Goal: Task Accomplishment & Management: Manage account settings

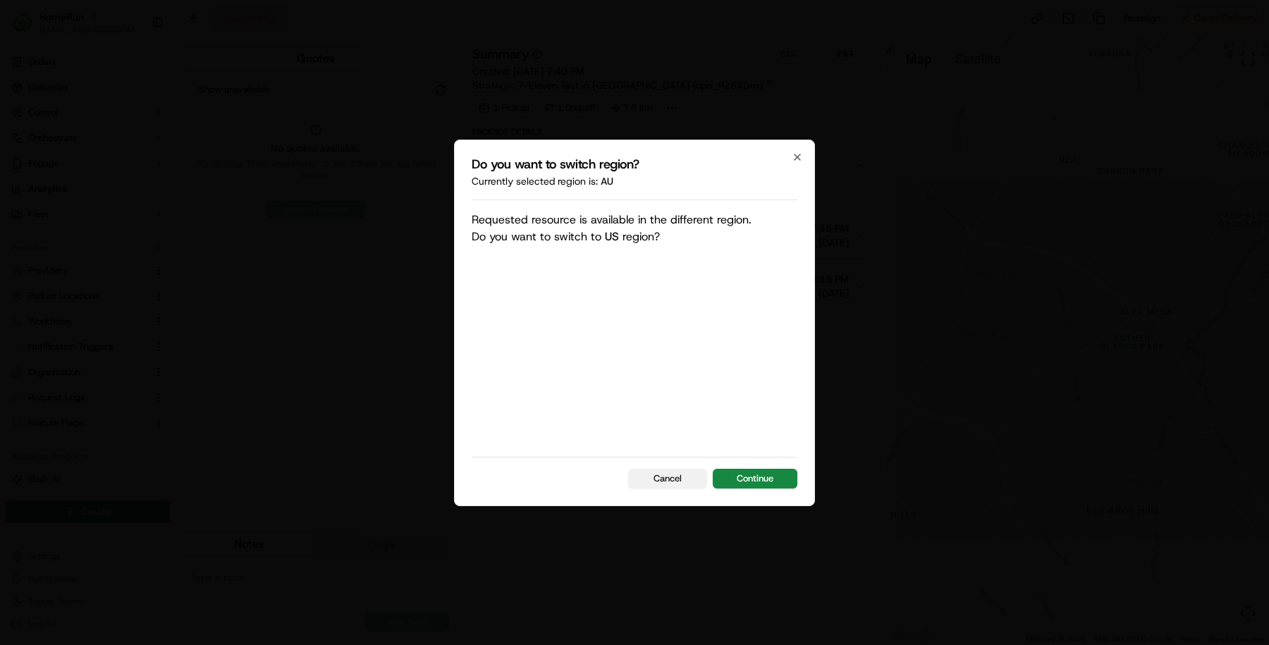
click at [679, 474] on button "Cancel" at bounding box center [667, 479] width 79 height 20
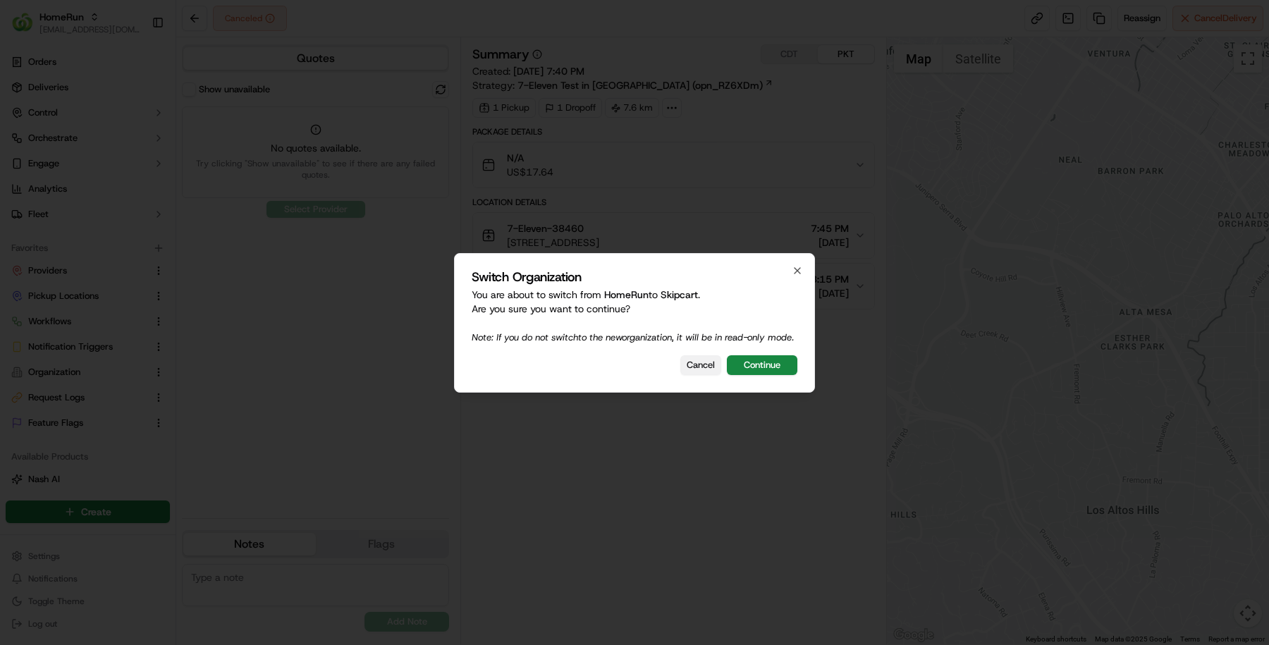
click at [701, 373] on button "Cancel" at bounding box center [700, 365] width 41 height 20
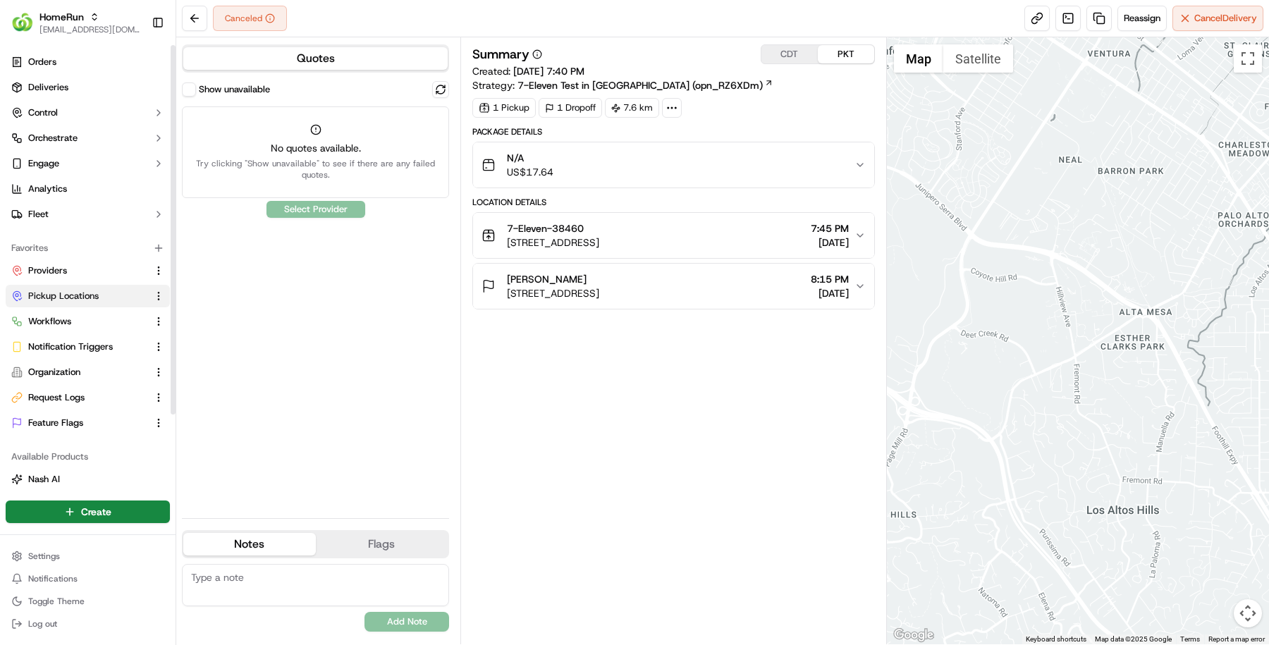
click at [82, 299] on span "Pickup Locations" at bounding box center [63, 296] width 70 height 13
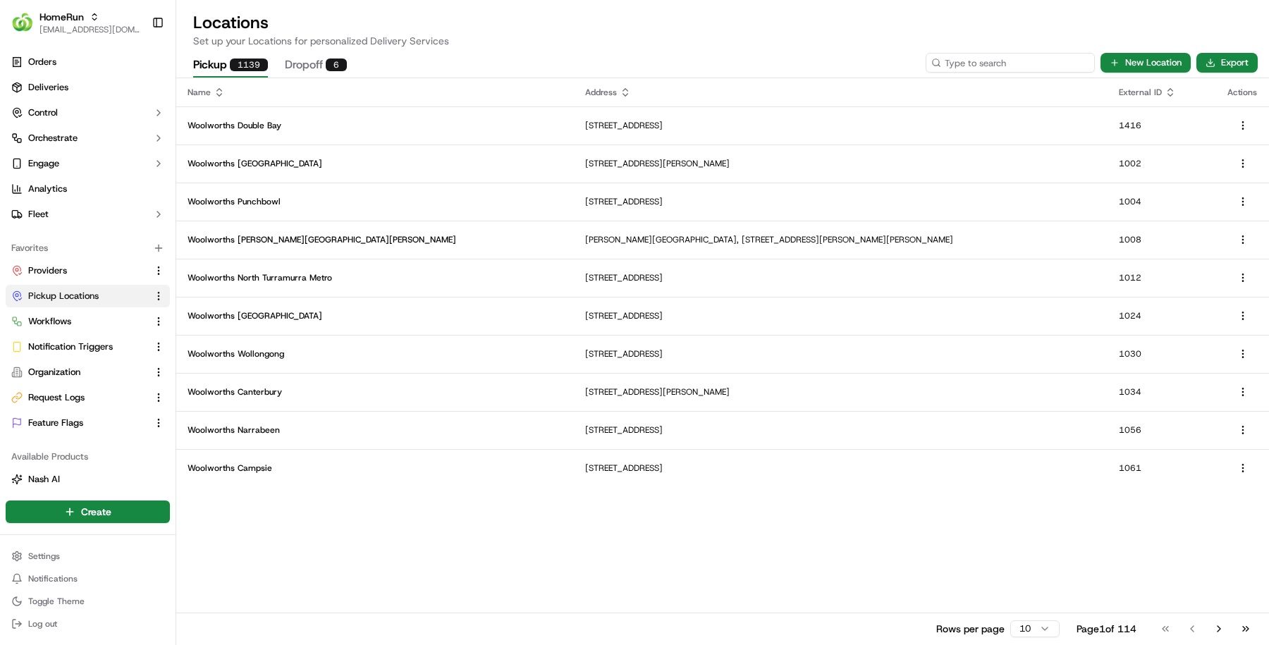
click at [1018, 60] on input at bounding box center [1009, 63] width 169 height 20
paste input "1189"
type input "1189"
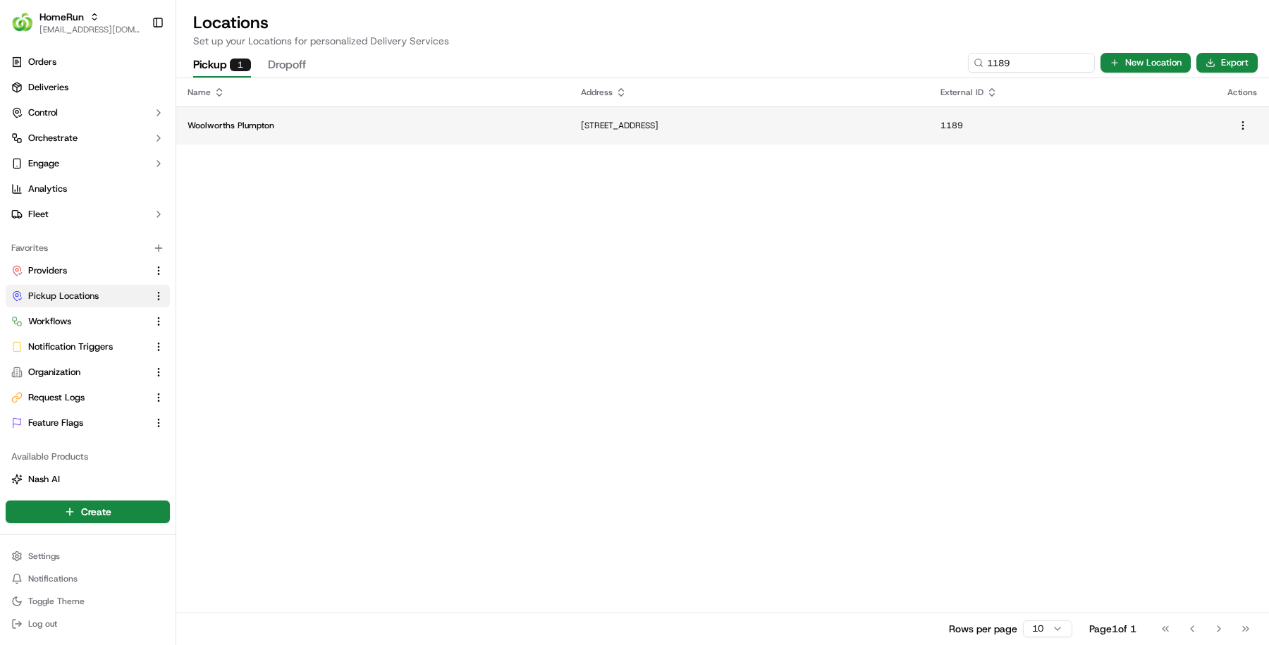
click at [569, 117] on td "260 Jersey Road, Plumpton, NSW 2761, AU" at bounding box center [749, 125] width 360 height 38
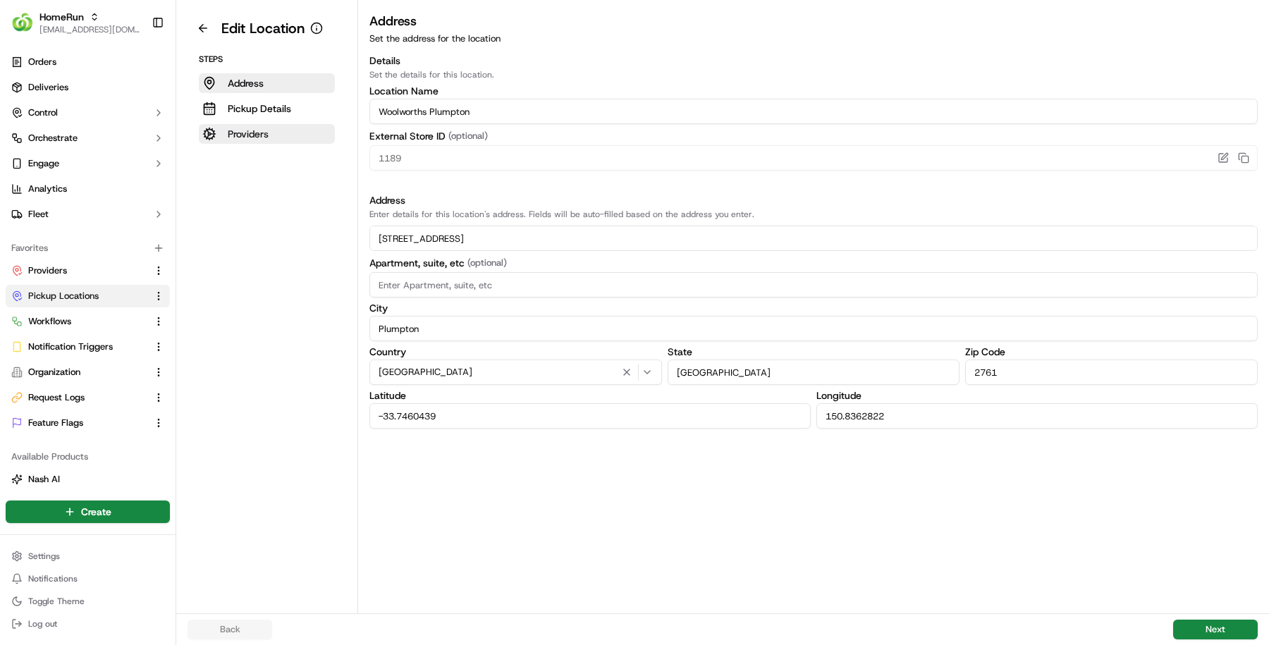
click at [255, 134] on p "Providers" at bounding box center [248, 134] width 41 height 14
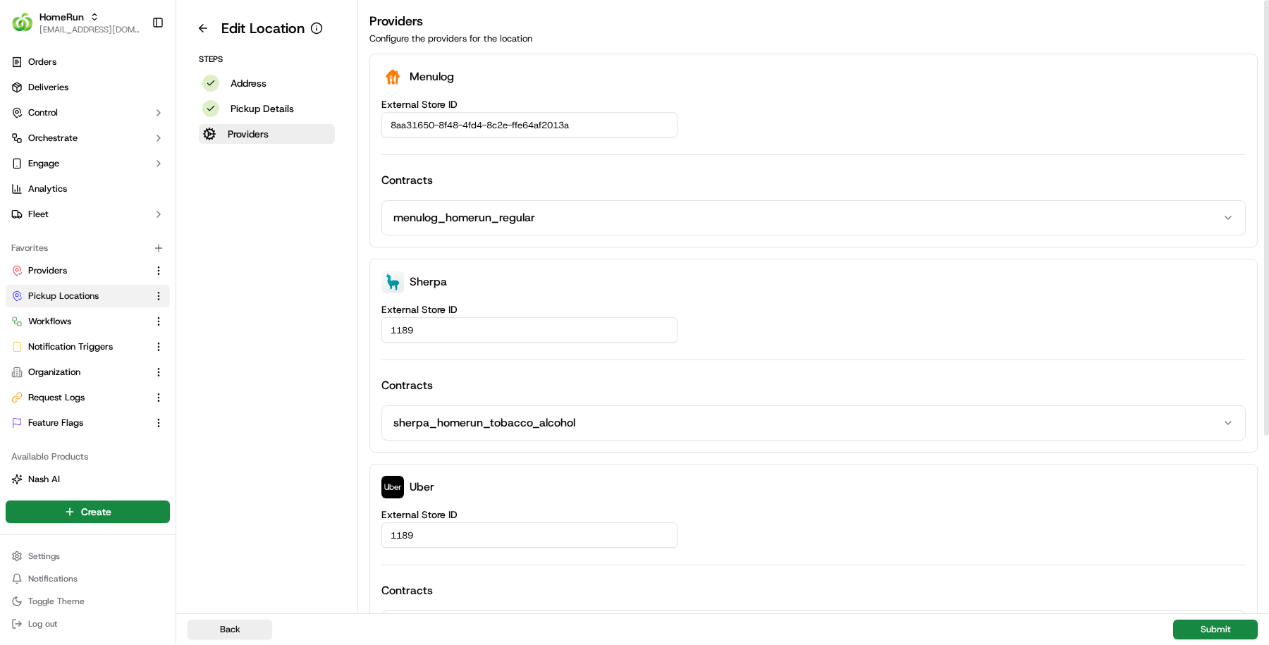
scroll to position [245, 0]
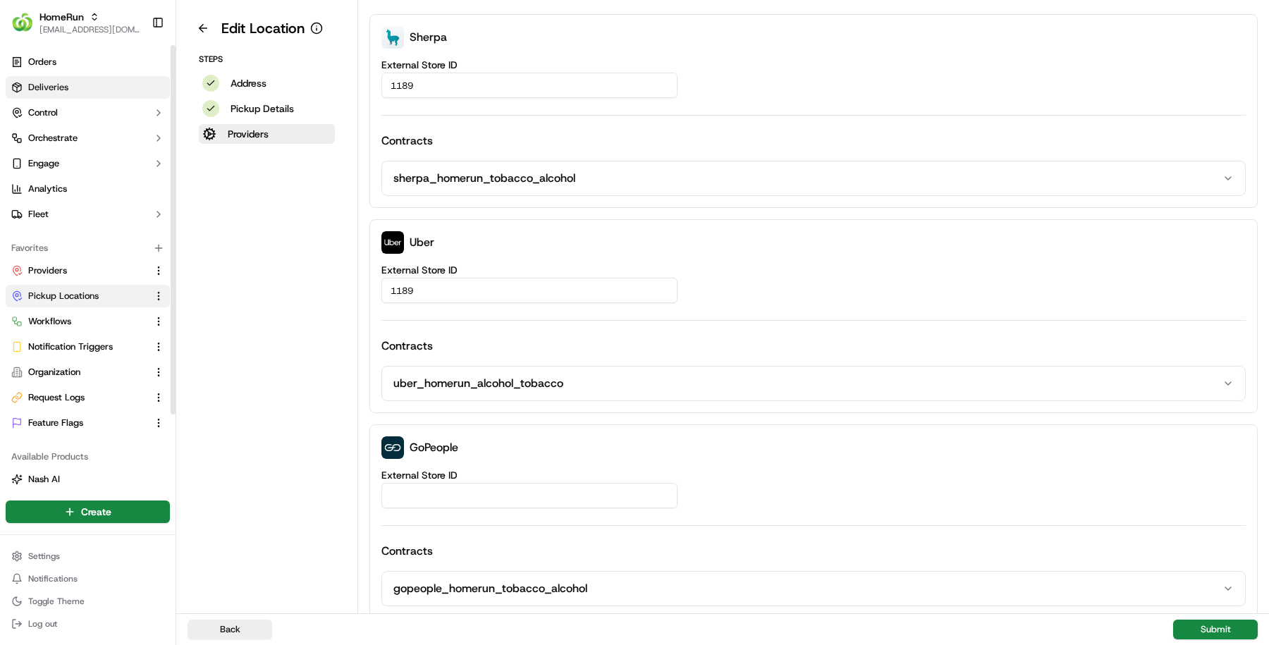
click at [93, 90] on link "Deliveries" at bounding box center [88, 87] width 164 height 23
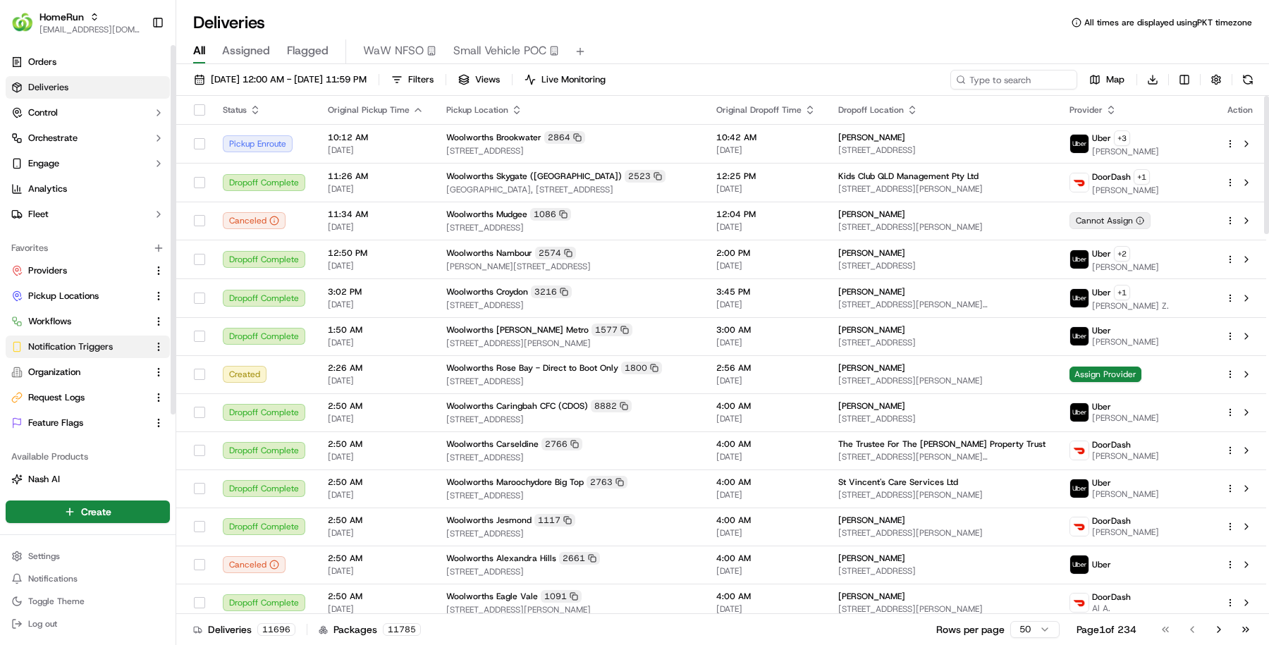
click at [107, 340] on span "Notification Triggers" at bounding box center [70, 346] width 85 height 13
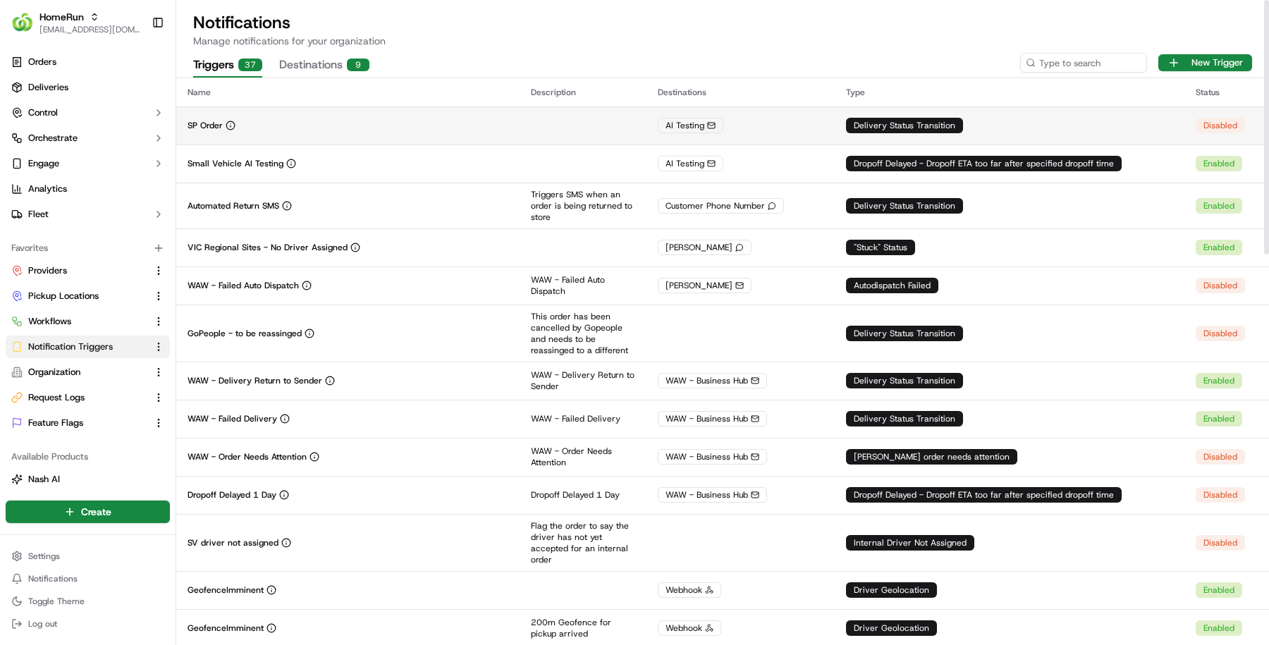
click at [413, 127] on div "SP Order" at bounding box center [347, 125] width 321 height 11
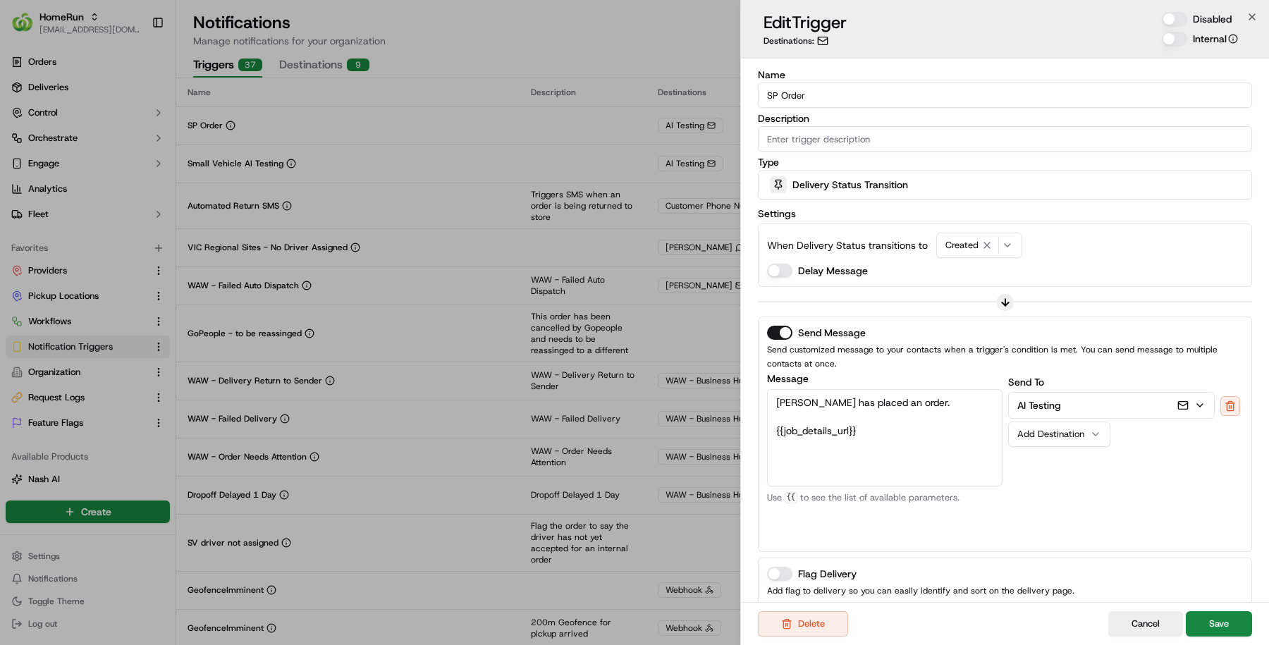
scroll to position [99, 0]
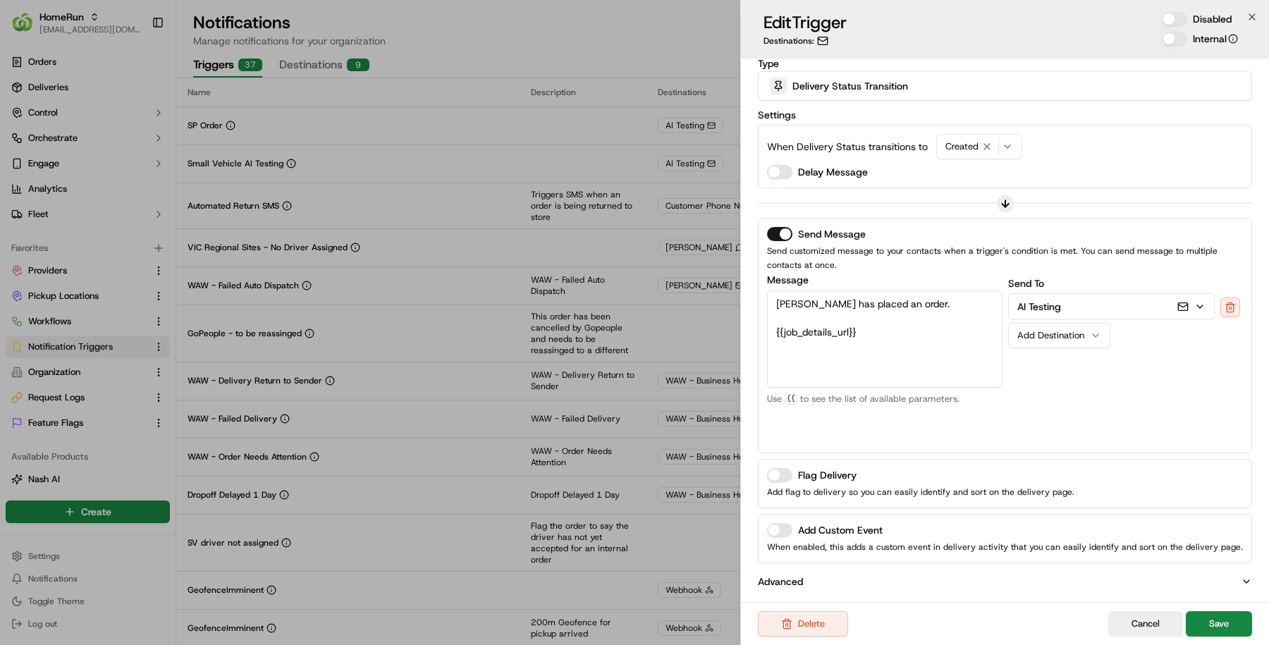
click at [900, 569] on div "Advanced" at bounding box center [1005, 581] width 494 height 25
click at [899, 583] on button "Advanced" at bounding box center [1005, 581] width 494 height 14
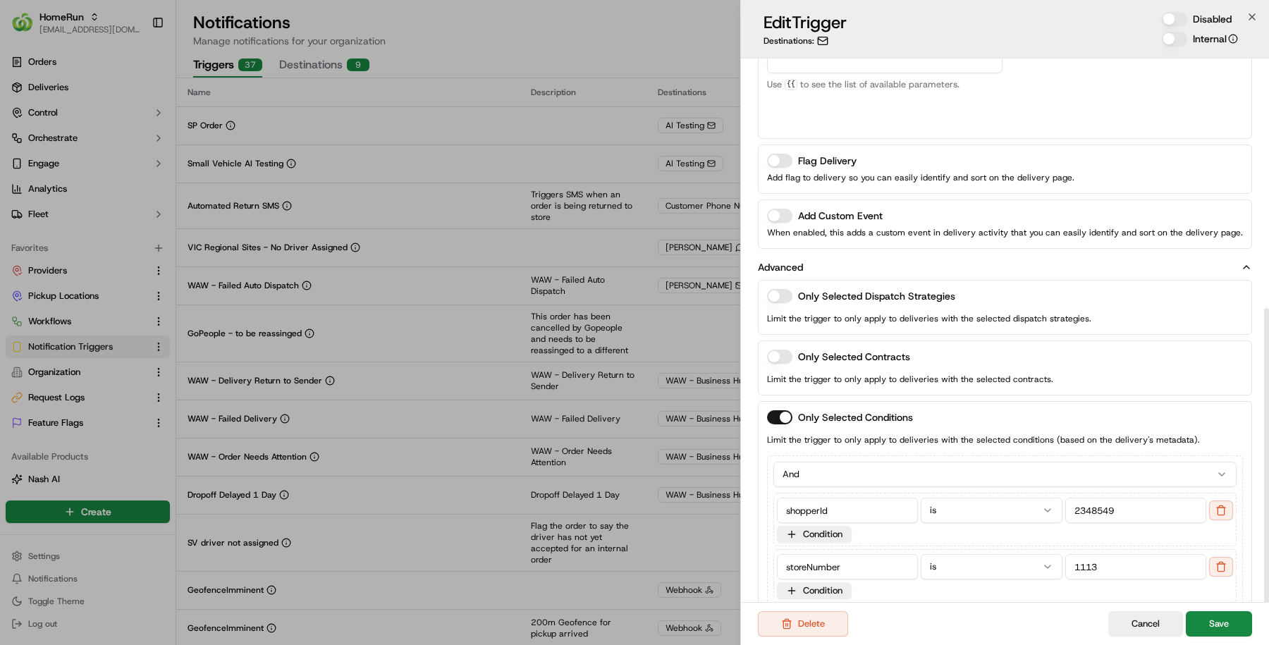
scroll to position [462, 0]
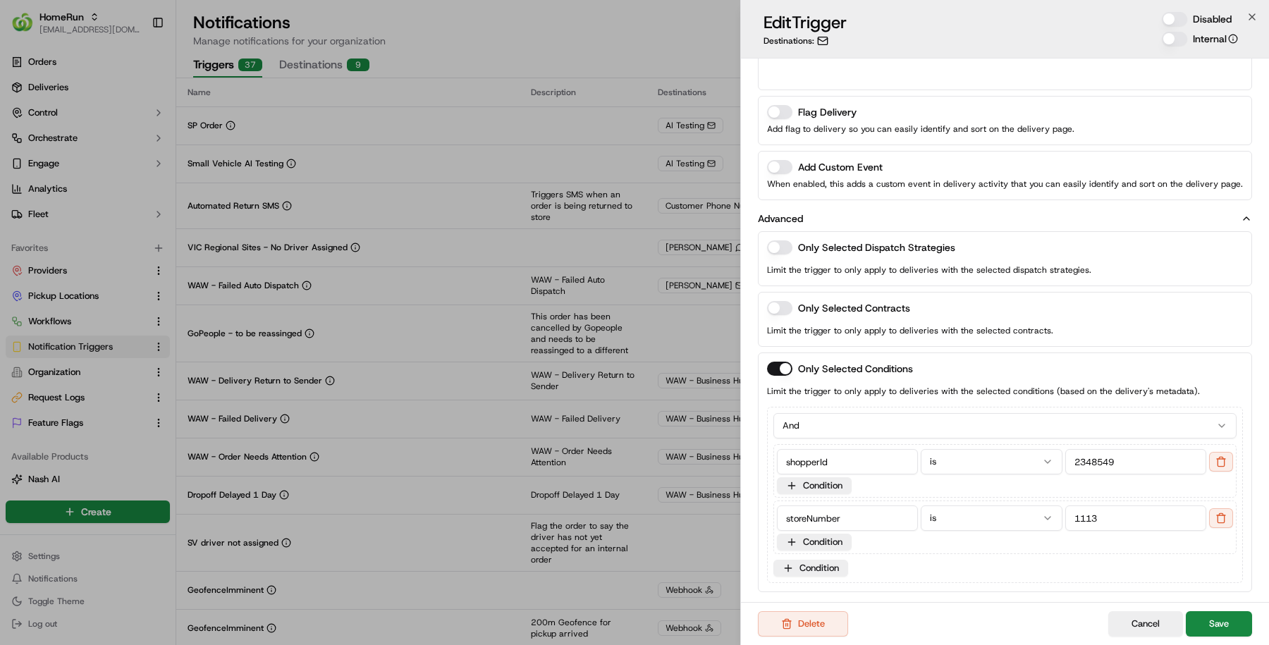
click at [797, 516] on input "storeNumber" at bounding box center [847, 517] width 141 height 25
click at [822, 513] on input "storeNumber" at bounding box center [847, 517] width 141 height 25
click at [1222, 519] on button at bounding box center [1221, 518] width 24 height 20
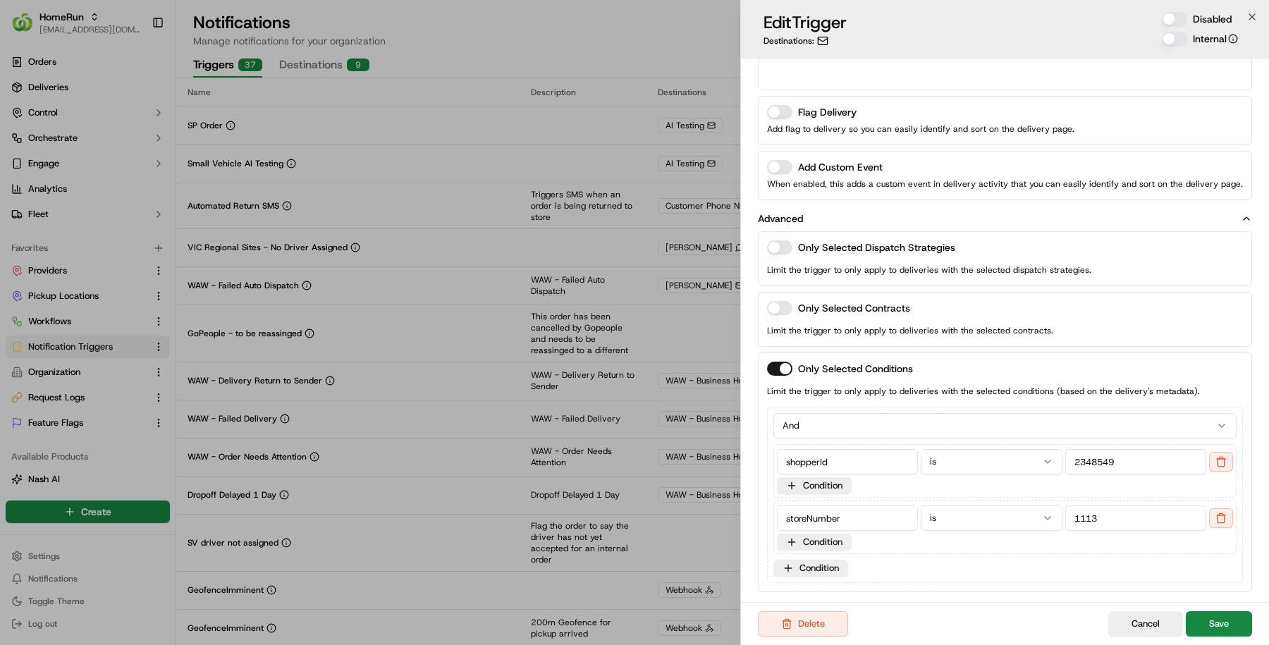
scroll to position [406, 0]
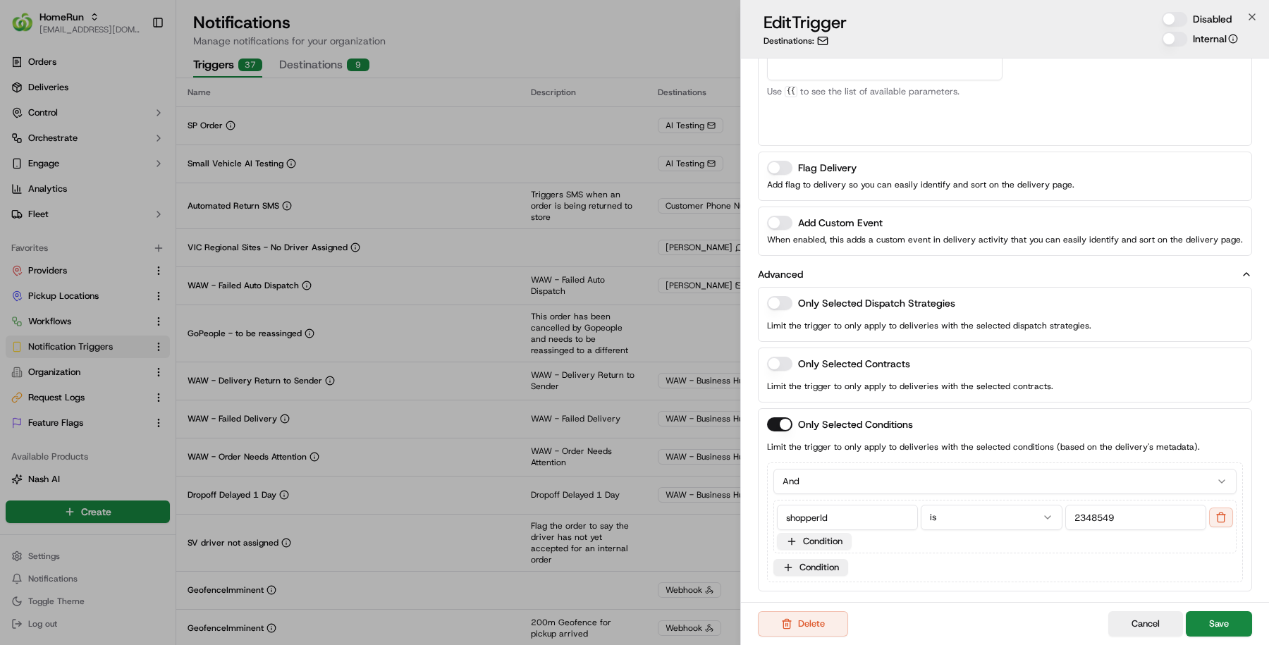
click at [843, 533] on button "Condition" at bounding box center [814, 541] width 75 height 17
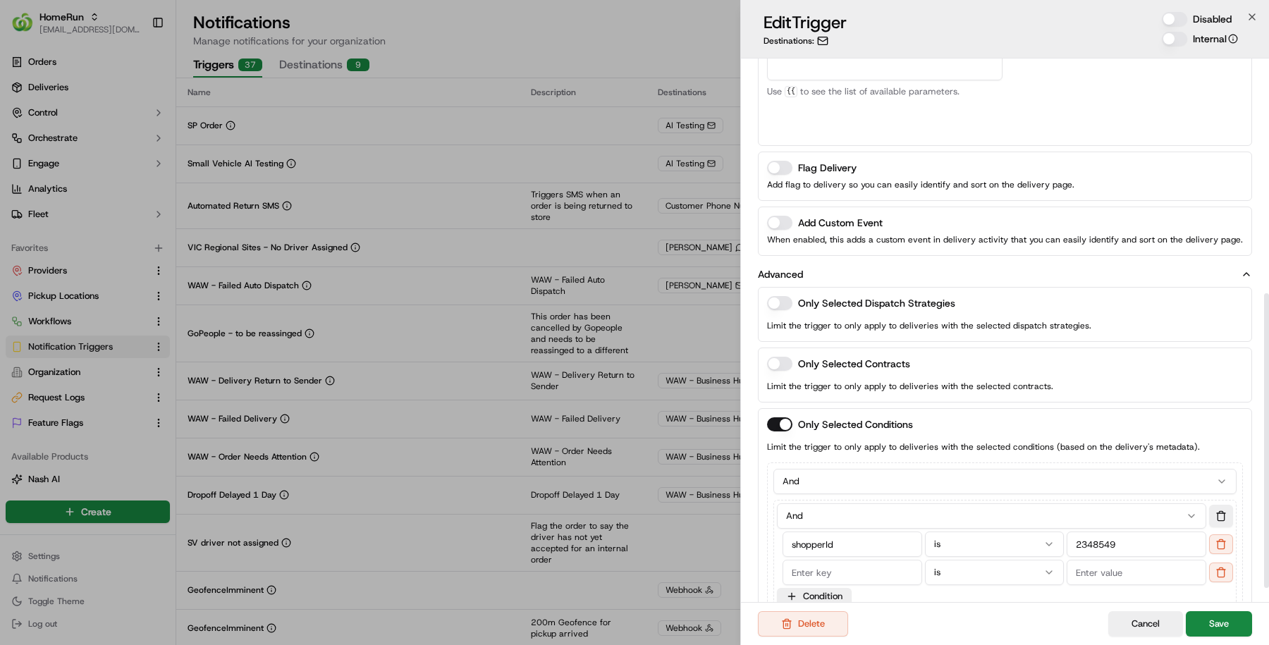
scroll to position [438, 0]
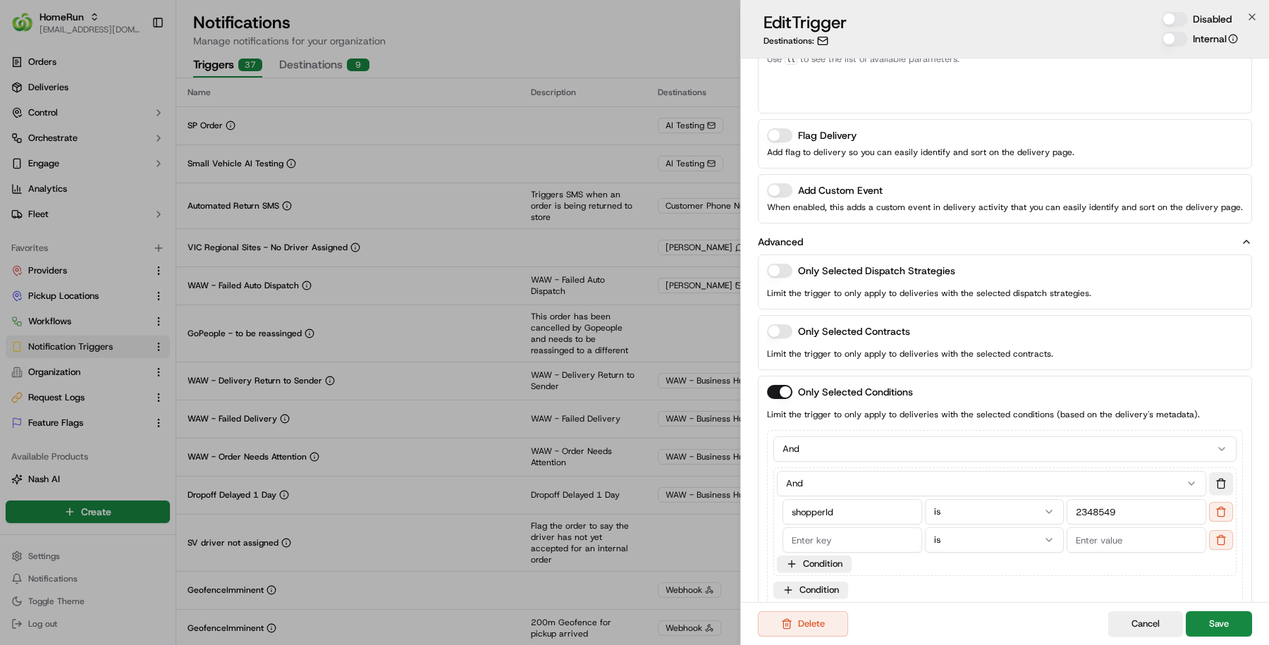
click at [849, 530] on input at bounding box center [852, 539] width 140 height 25
paste input "storeNumber"
type input "storeNumber"
click at [1089, 529] on input at bounding box center [1136, 539] width 140 height 25
type input "1113"
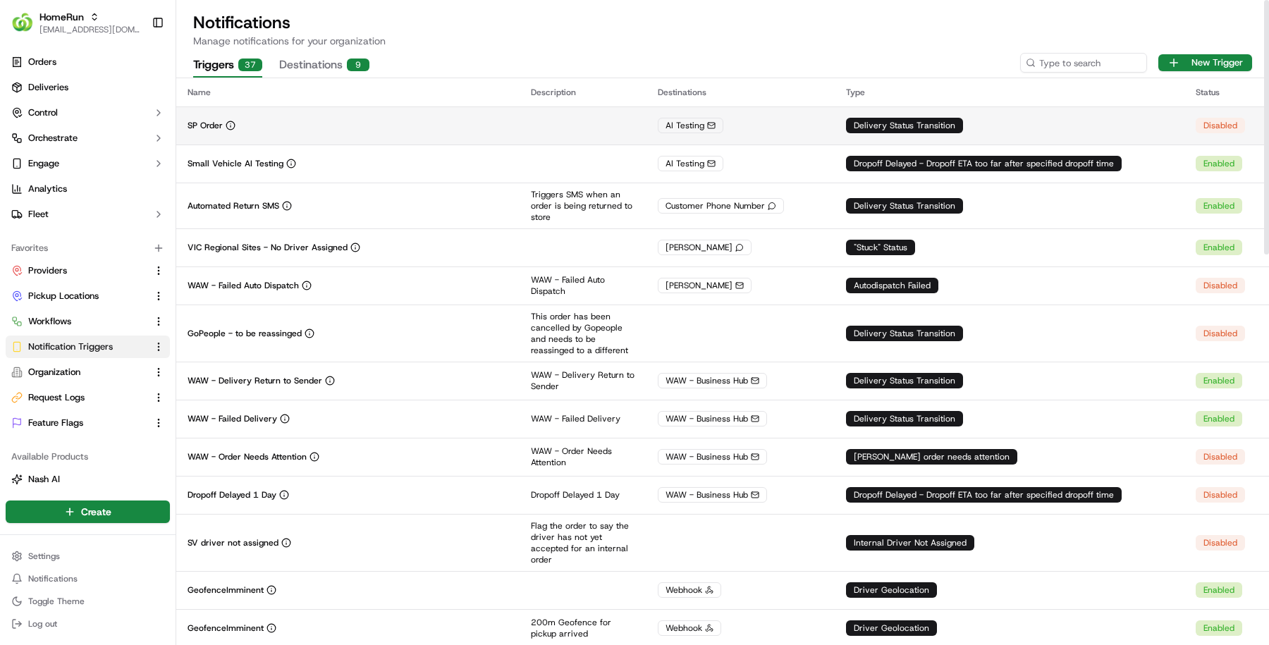
click at [777, 125] on div "AI Testing" at bounding box center [741, 126] width 166 height 16
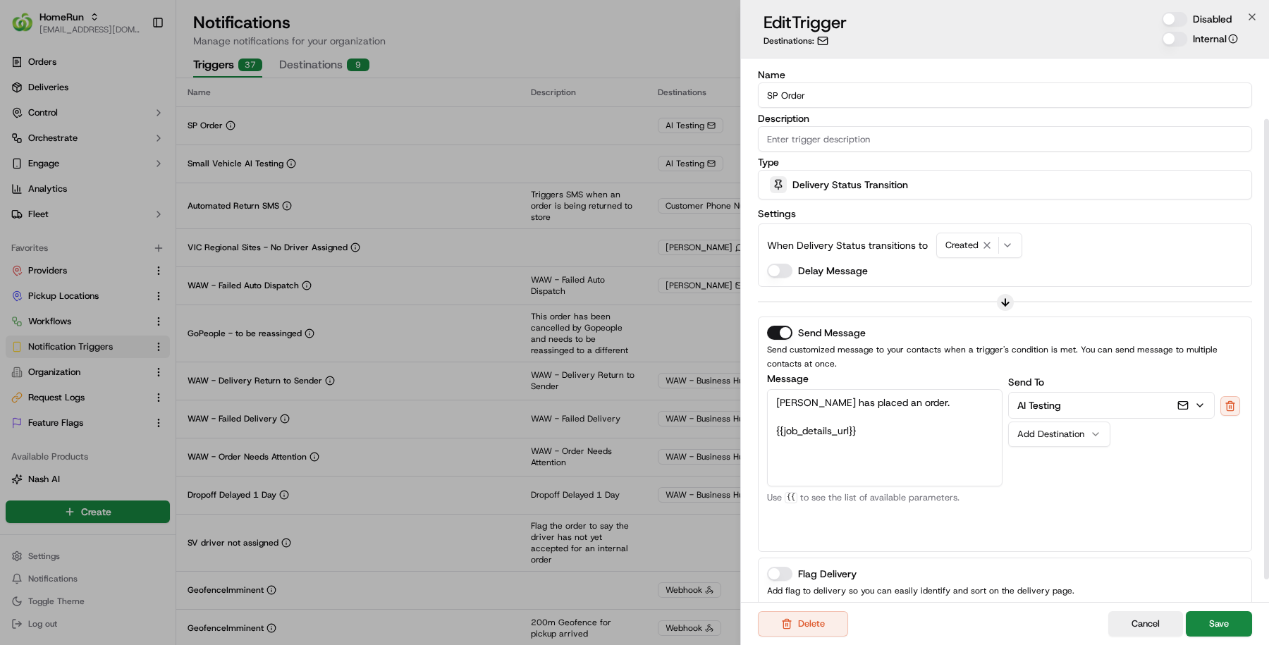
scroll to position [99, 0]
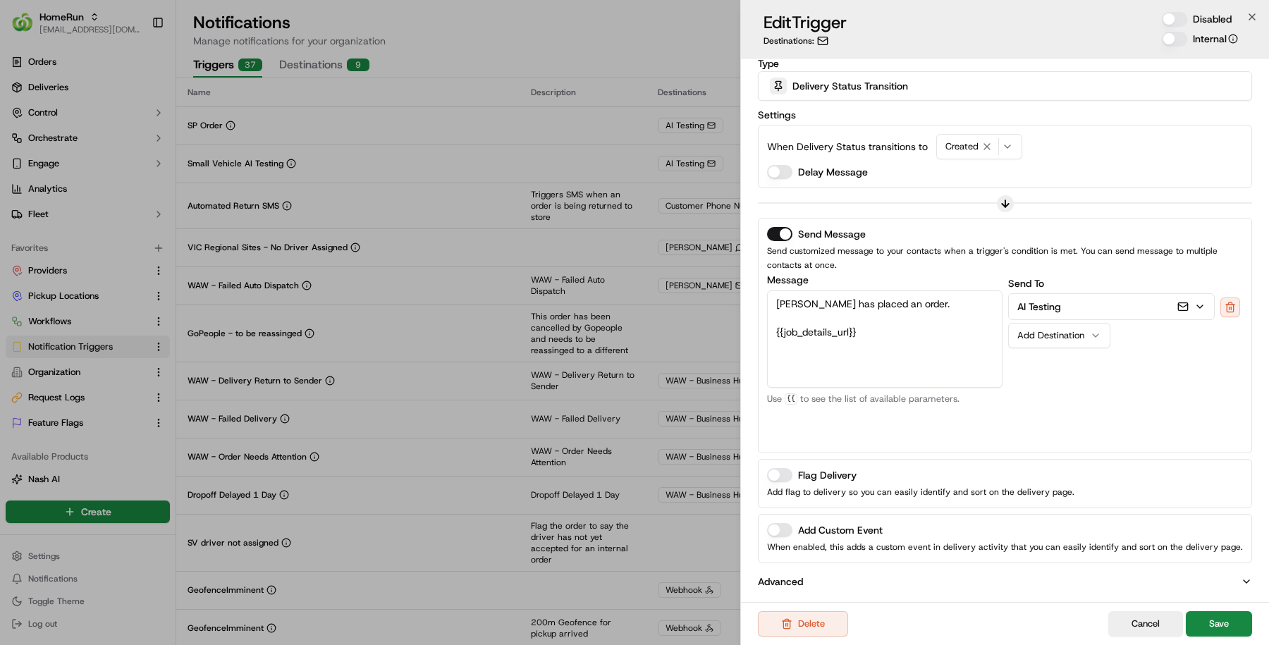
click at [998, 577] on button "Advanced" at bounding box center [1005, 581] width 494 height 14
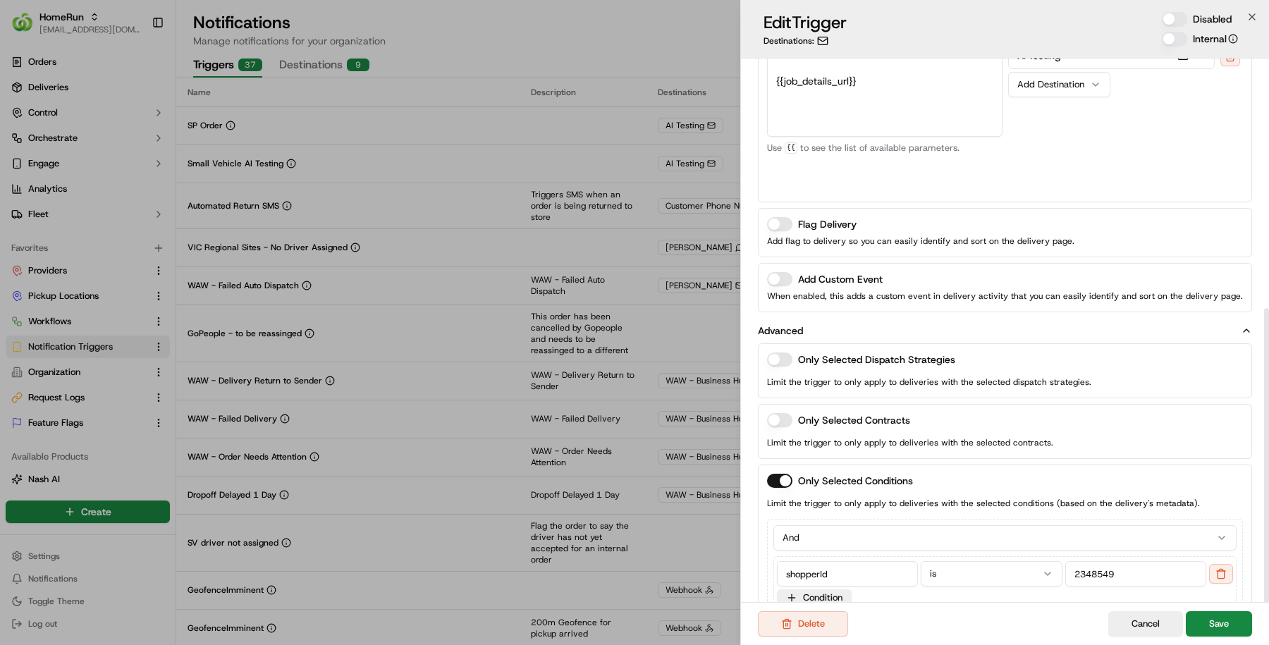
scroll to position [462, 0]
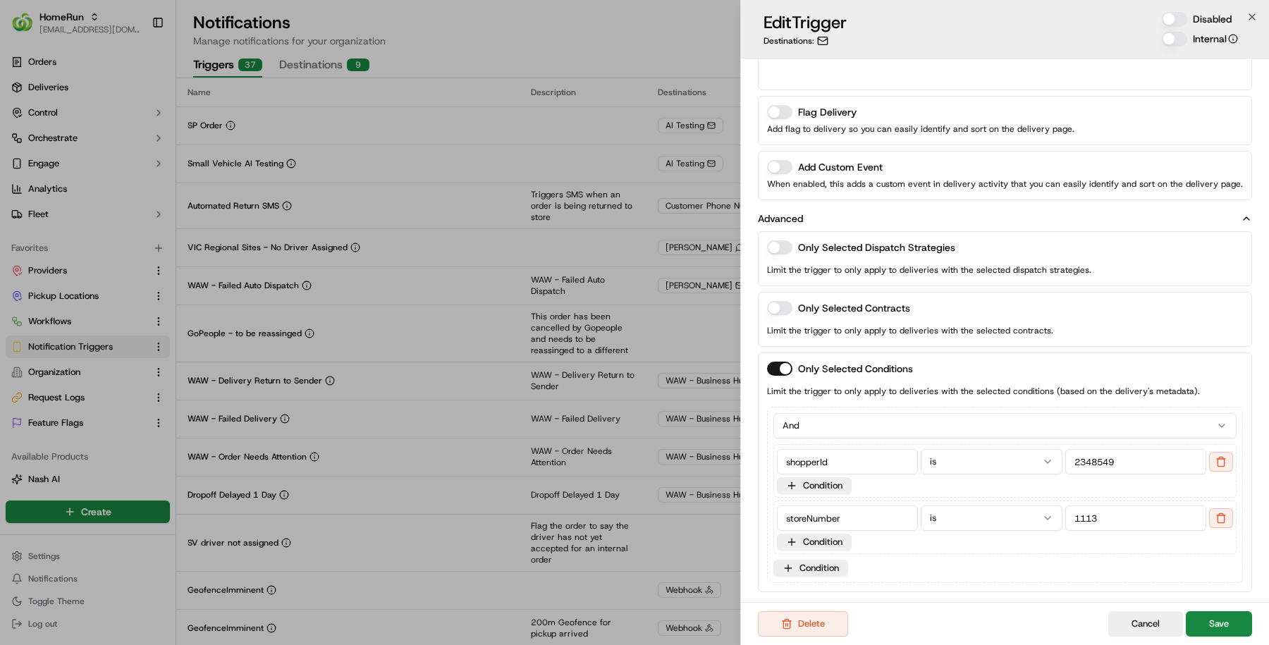
click at [822, 516] on input "storeNumber" at bounding box center [847, 517] width 141 height 25
click at [1221, 518] on button at bounding box center [1221, 518] width 24 height 20
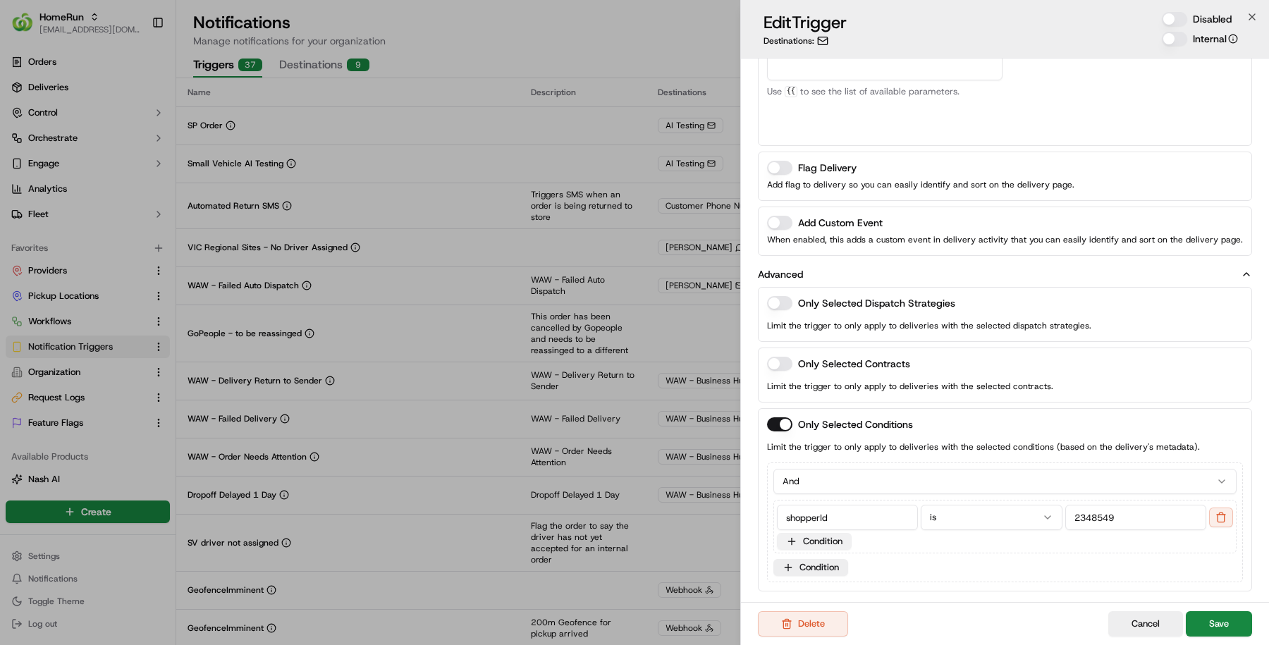
click at [798, 533] on button "Condition" at bounding box center [814, 541] width 75 height 17
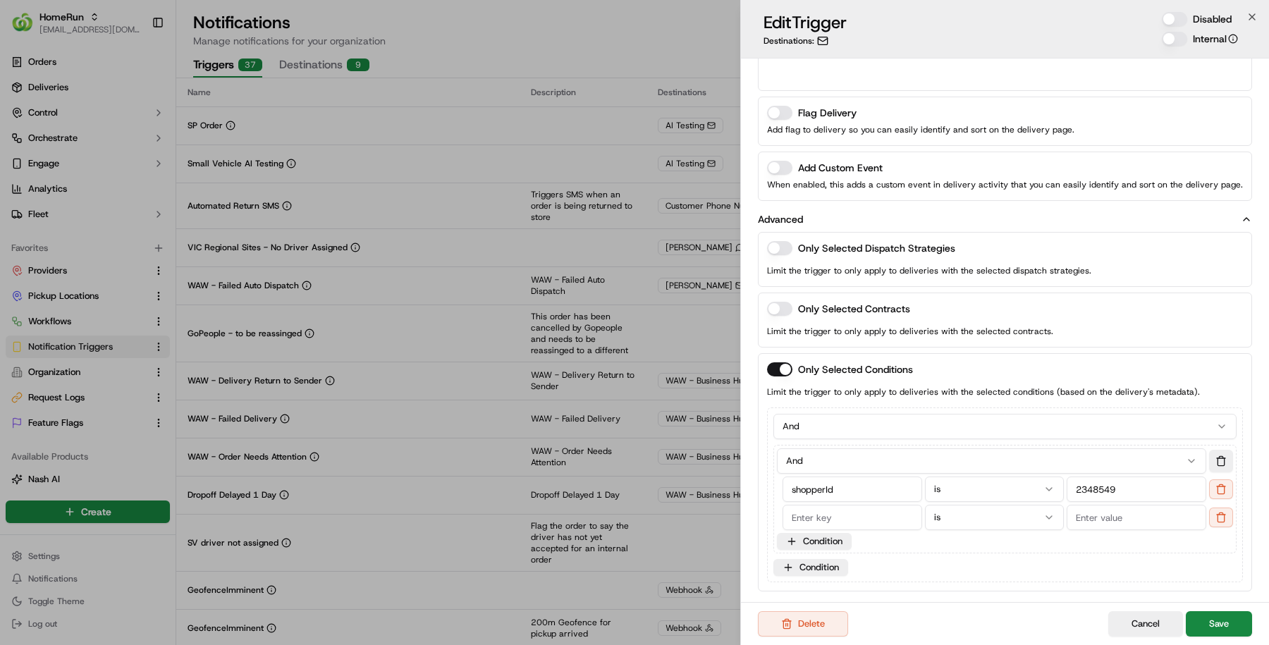
click at [1145, 450] on button "And" at bounding box center [991, 460] width 429 height 25
click at [1135, 542] on div "And And Or shopperId is 2348549 is Condition" at bounding box center [1004, 499] width 463 height 109
click at [849, 505] on input at bounding box center [852, 517] width 140 height 25
paste input "storeNumber"
type input "storeNumber"
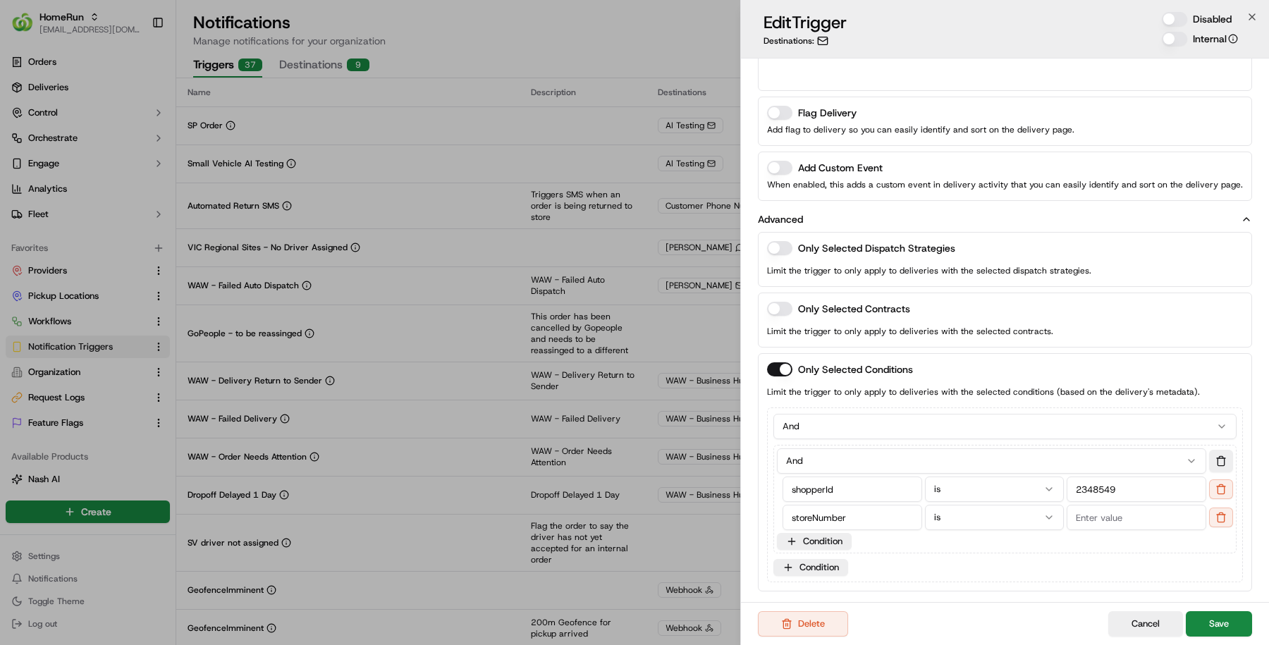
click at [1083, 507] on input at bounding box center [1136, 517] width 140 height 25
type input "1113"
click at [1236, 628] on button "Save" at bounding box center [1218, 623] width 66 height 25
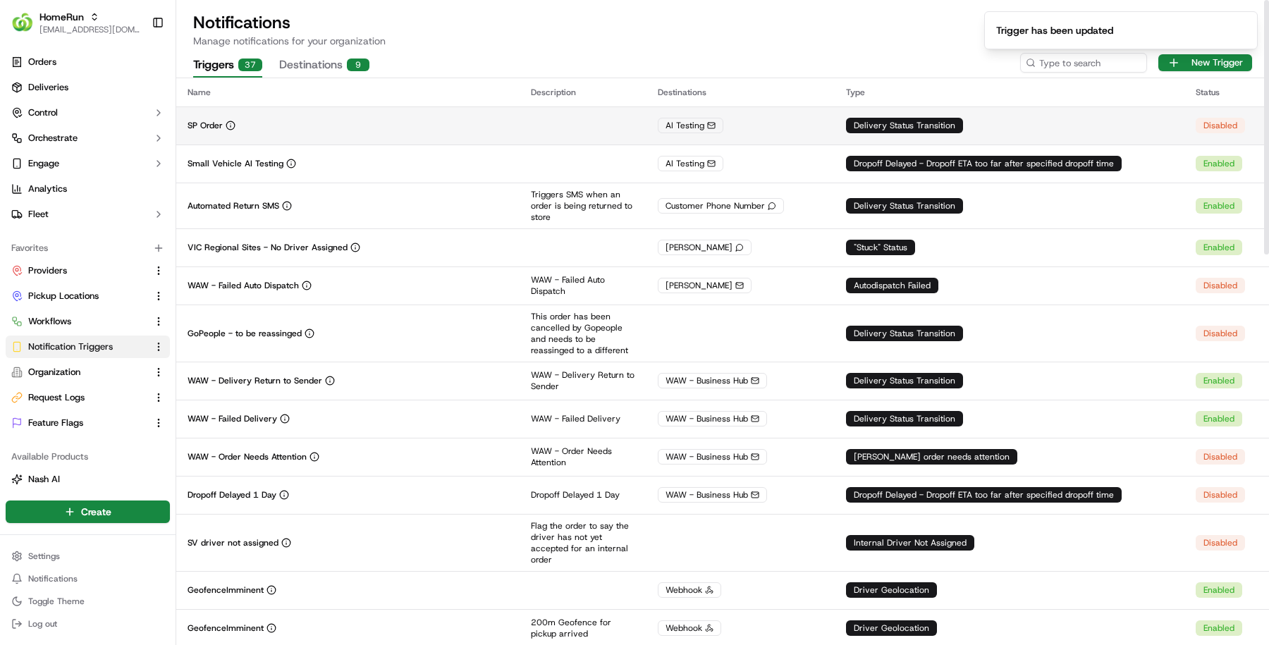
click at [576, 132] on td at bounding box center [582, 125] width 127 height 38
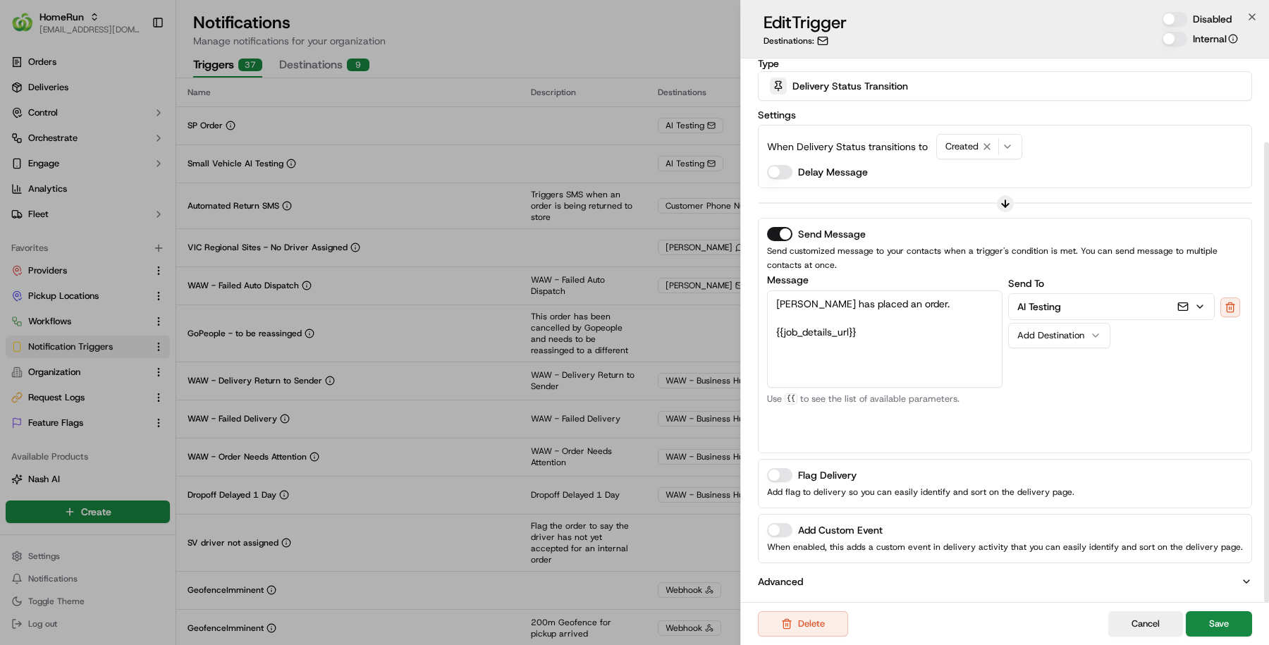
click at [953, 581] on button "Advanced" at bounding box center [1005, 581] width 494 height 14
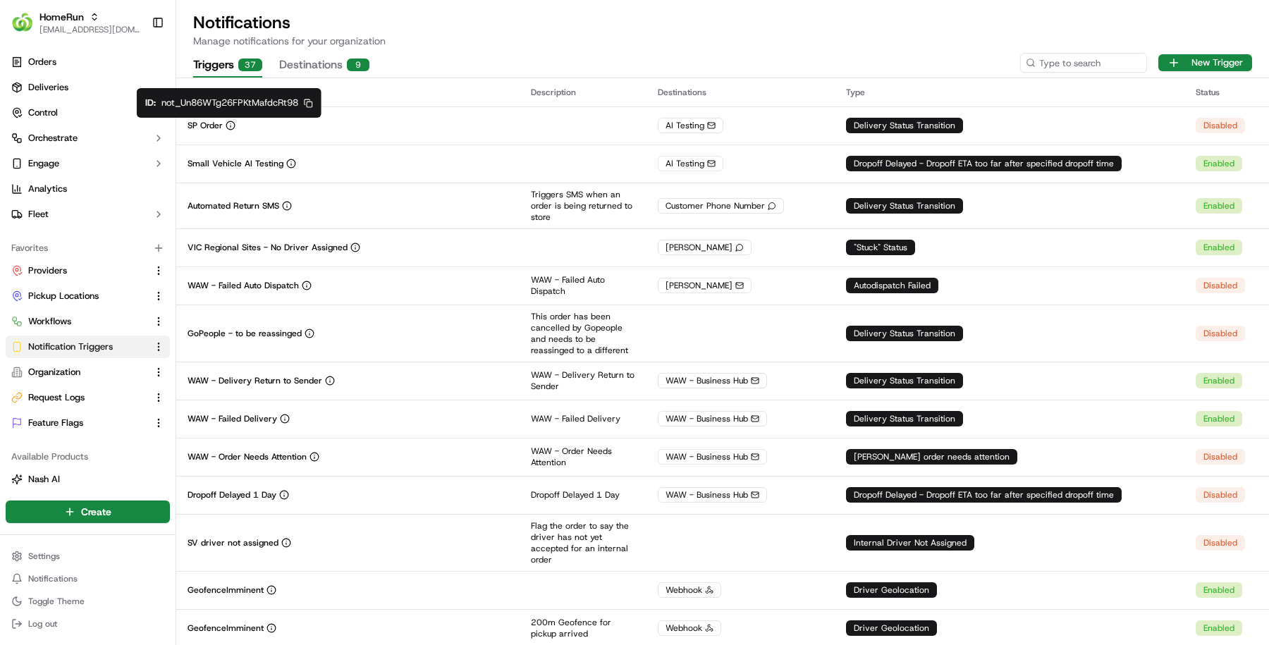
click at [309, 103] on icon "button" at bounding box center [308, 103] width 9 height 9
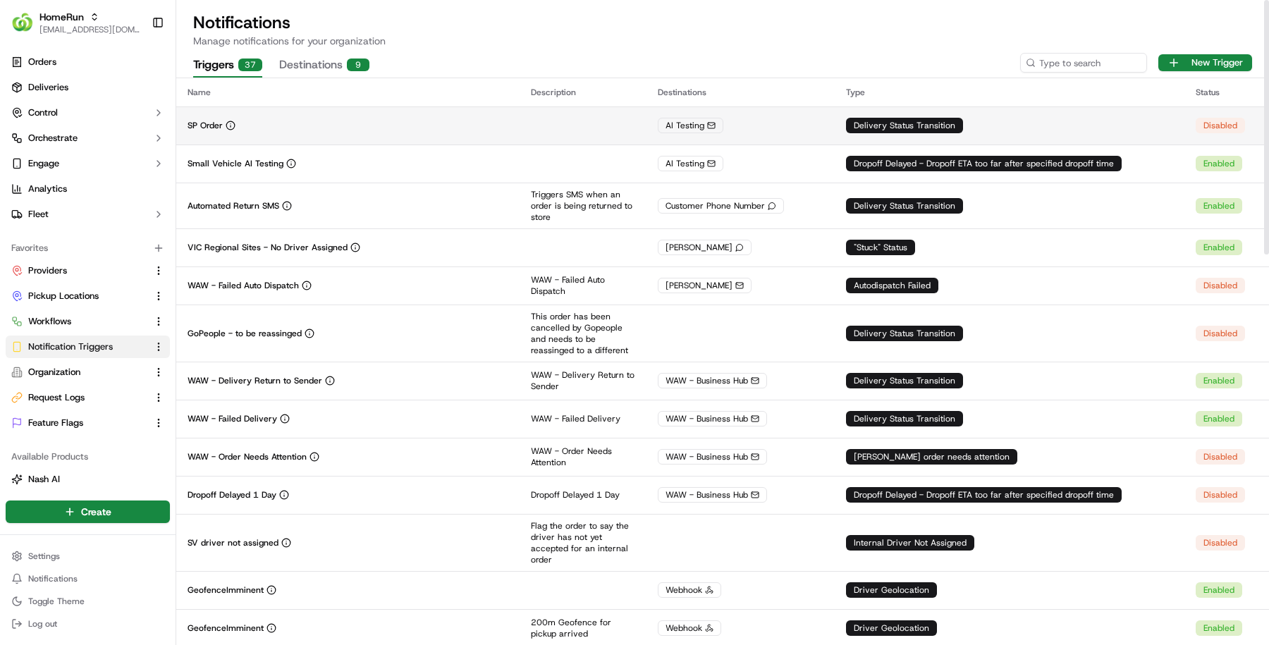
click at [555, 137] on td at bounding box center [582, 125] width 127 height 38
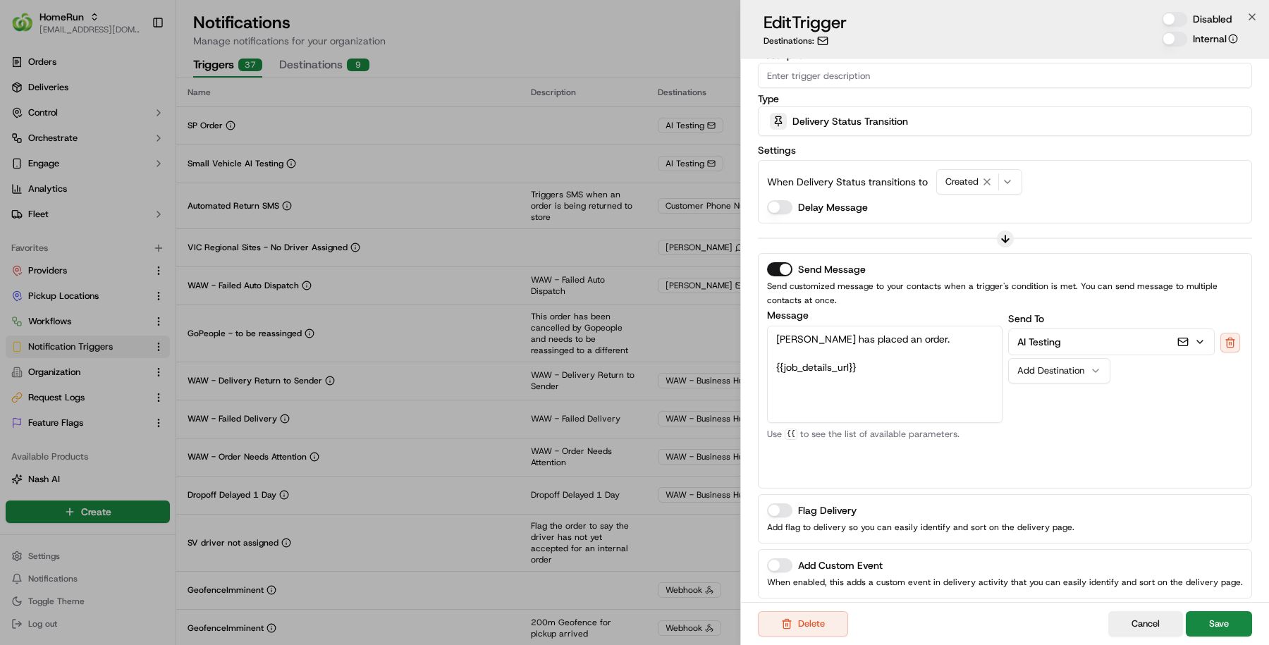
scroll to position [99, 0]
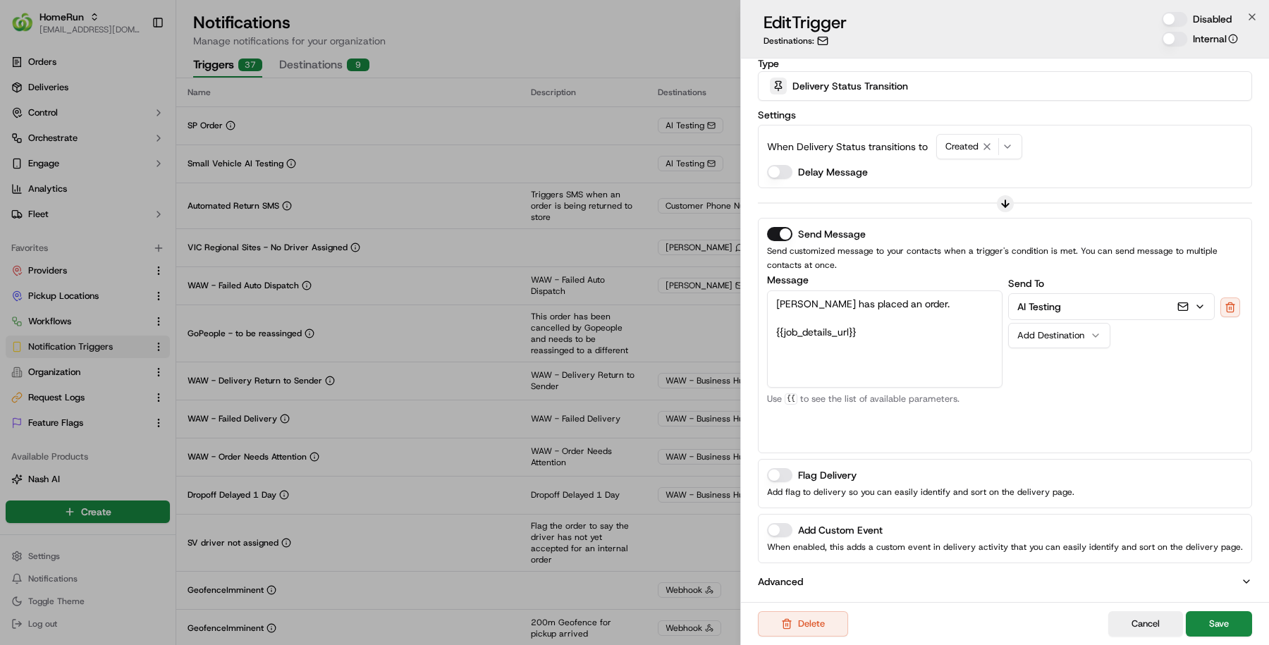
click at [1011, 574] on button "Advanced" at bounding box center [1005, 581] width 494 height 14
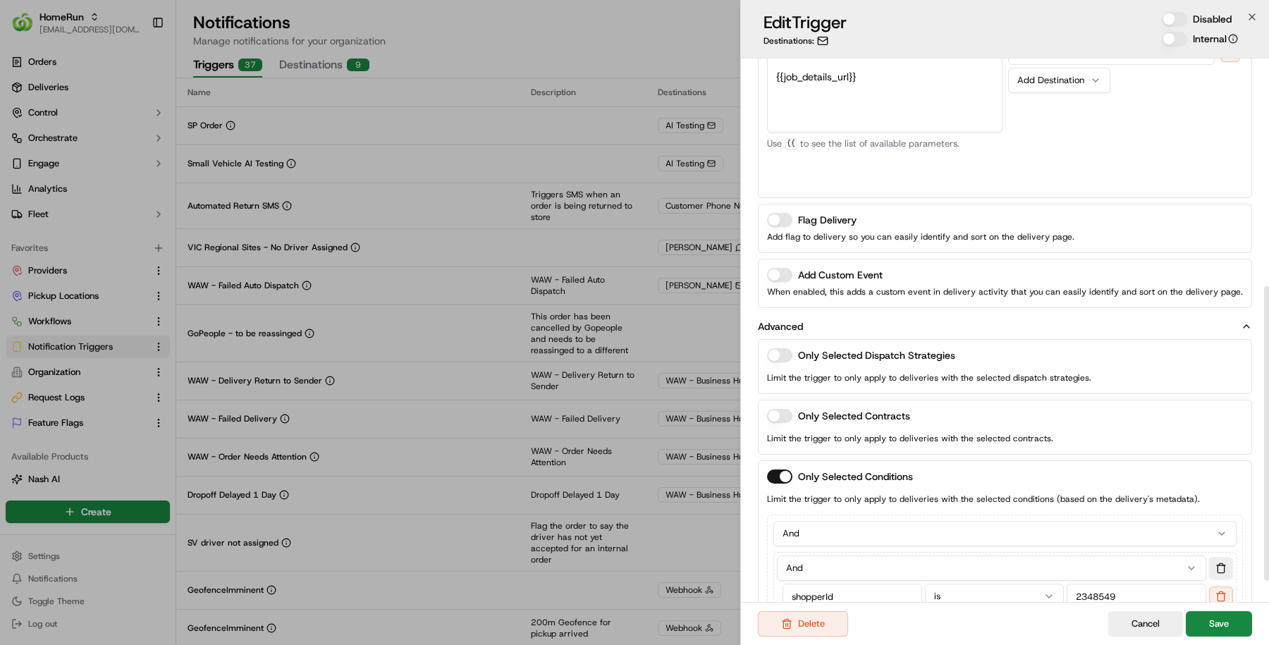
scroll to position [461, 0]
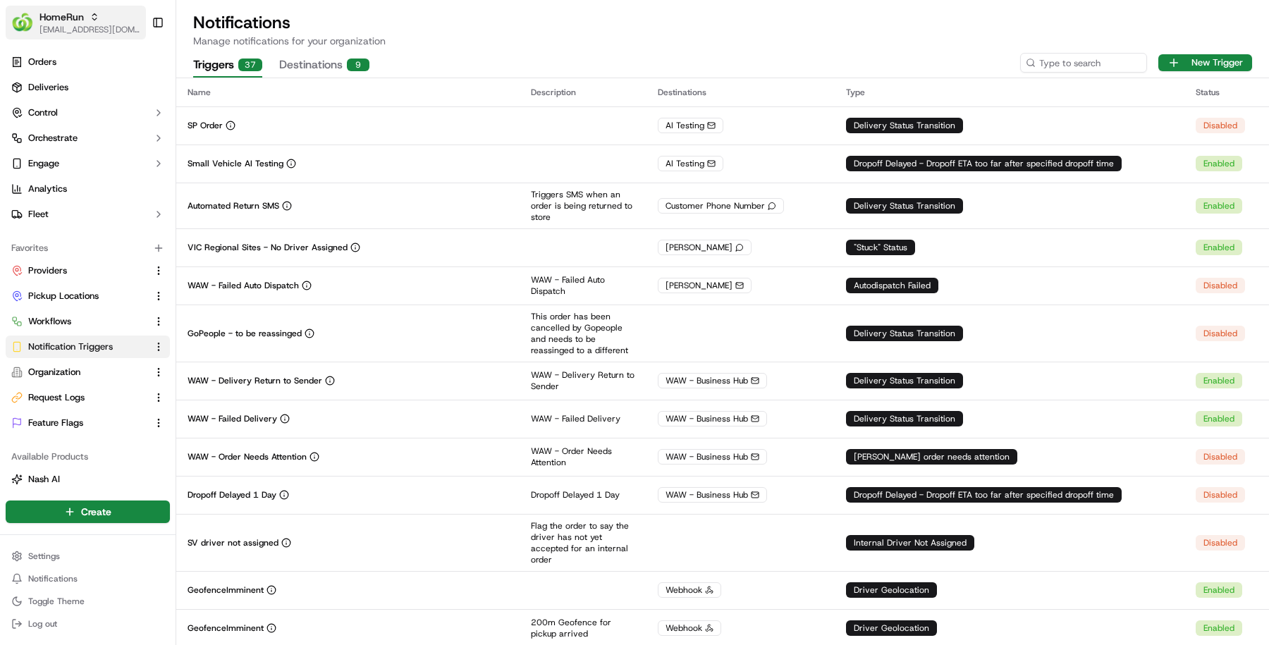
click at [91, 23] on div "HomeRun" at bounding box center [89, 17] width 101 height 14
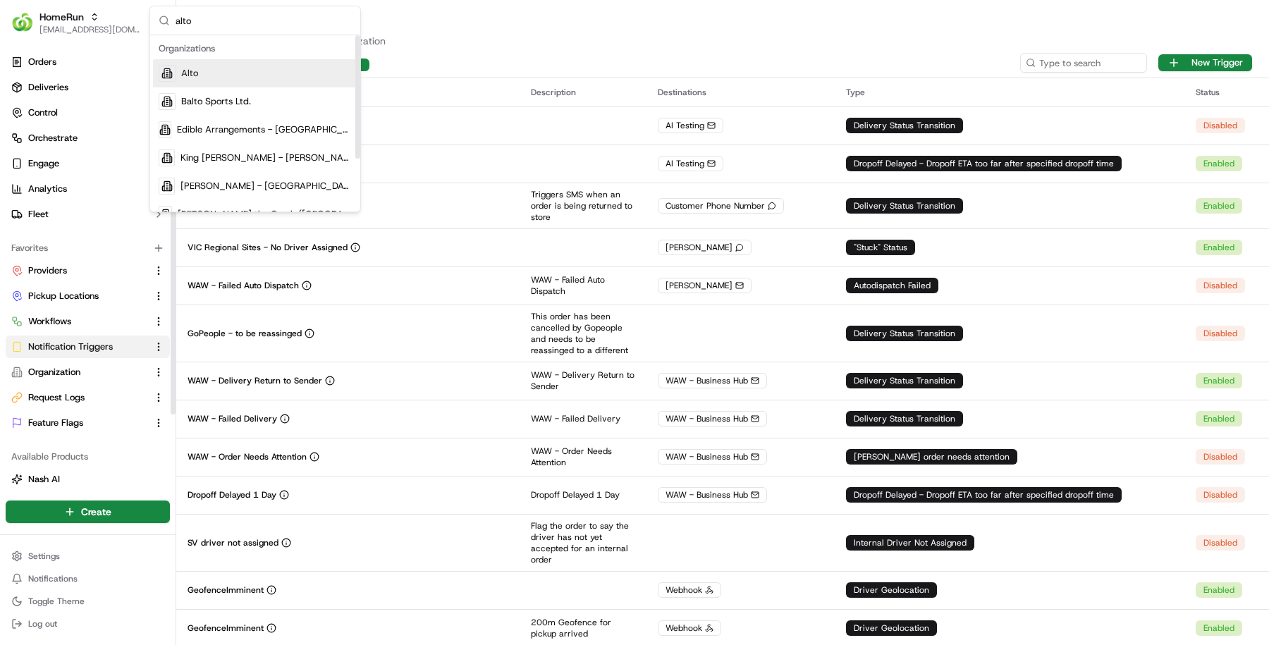
type input "alto"
click at [223, 75] on div "Alto" at bounding box center [255, 73] width 204 height 28
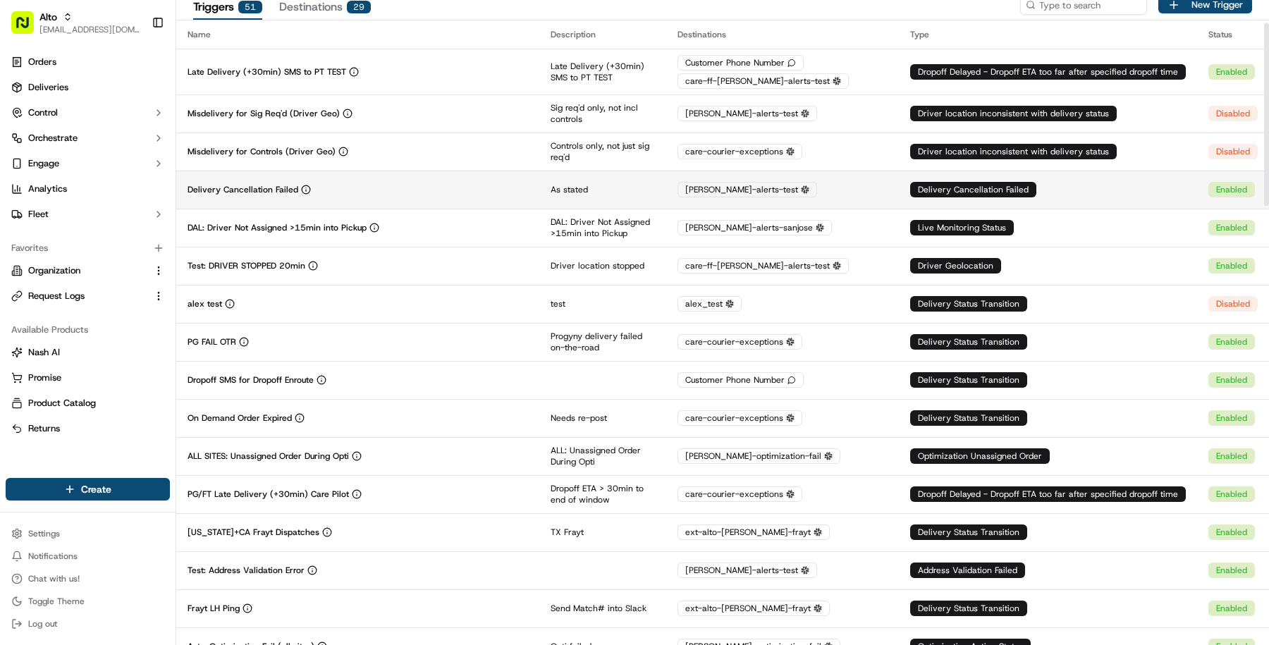
scroll to position [82, 0]
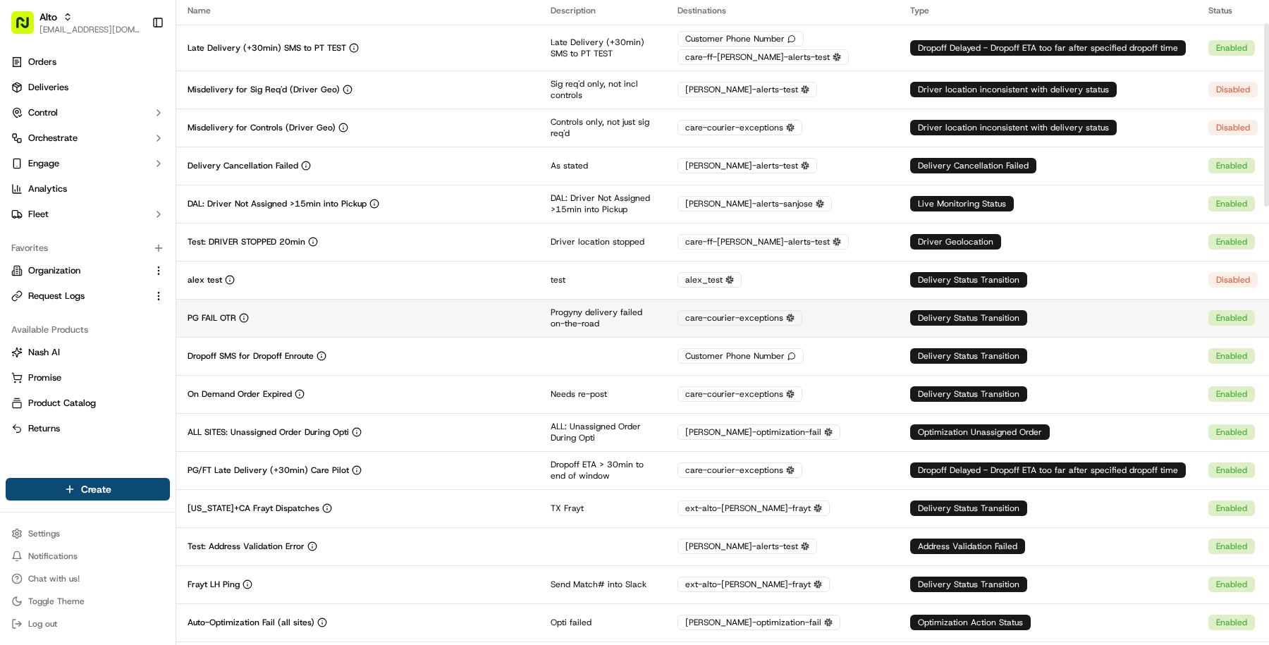
click at [343, 321] on div "PG FAIL OTR" at bounding box center [357, 317] width 340 height 11
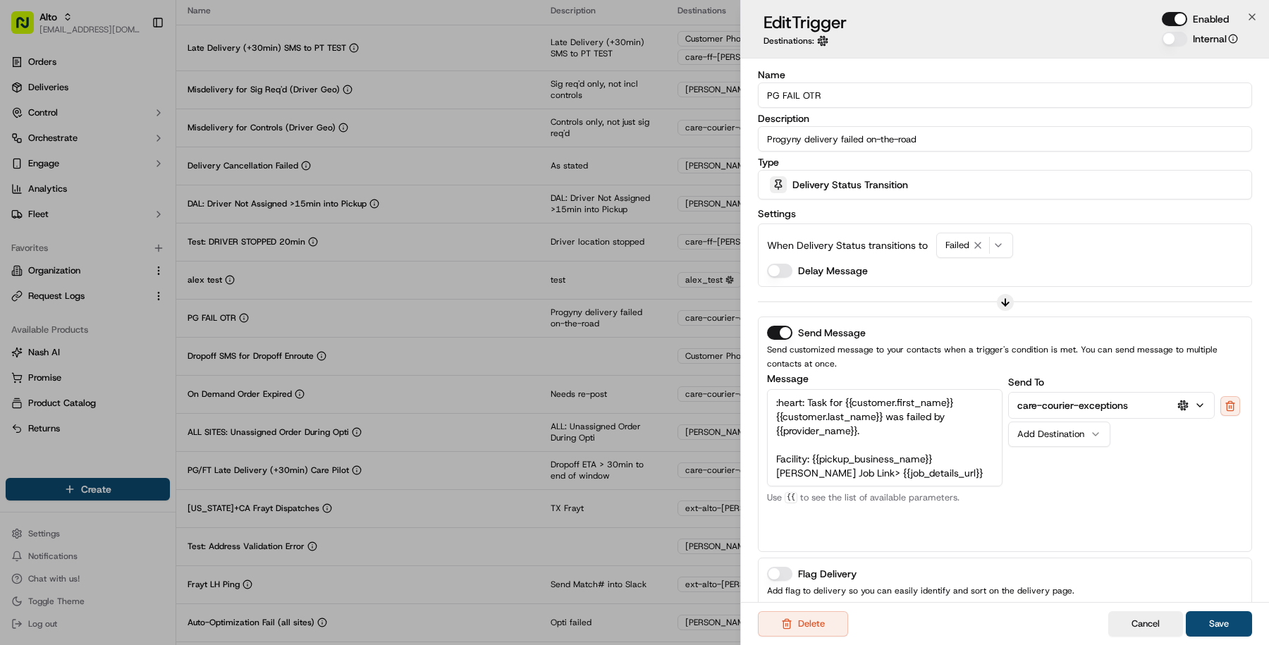
scroll to position [130, 0]
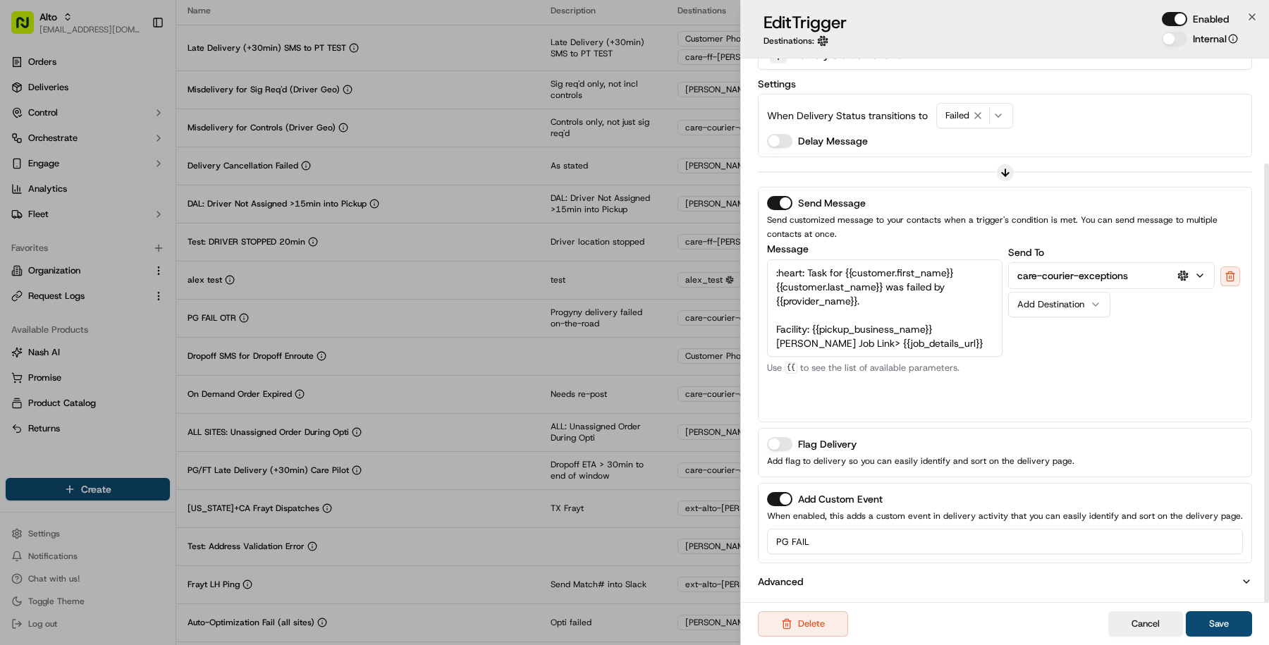
click at [956, 579] on button "Advanced" at bounding box center [1005, 581] width 494 height 14
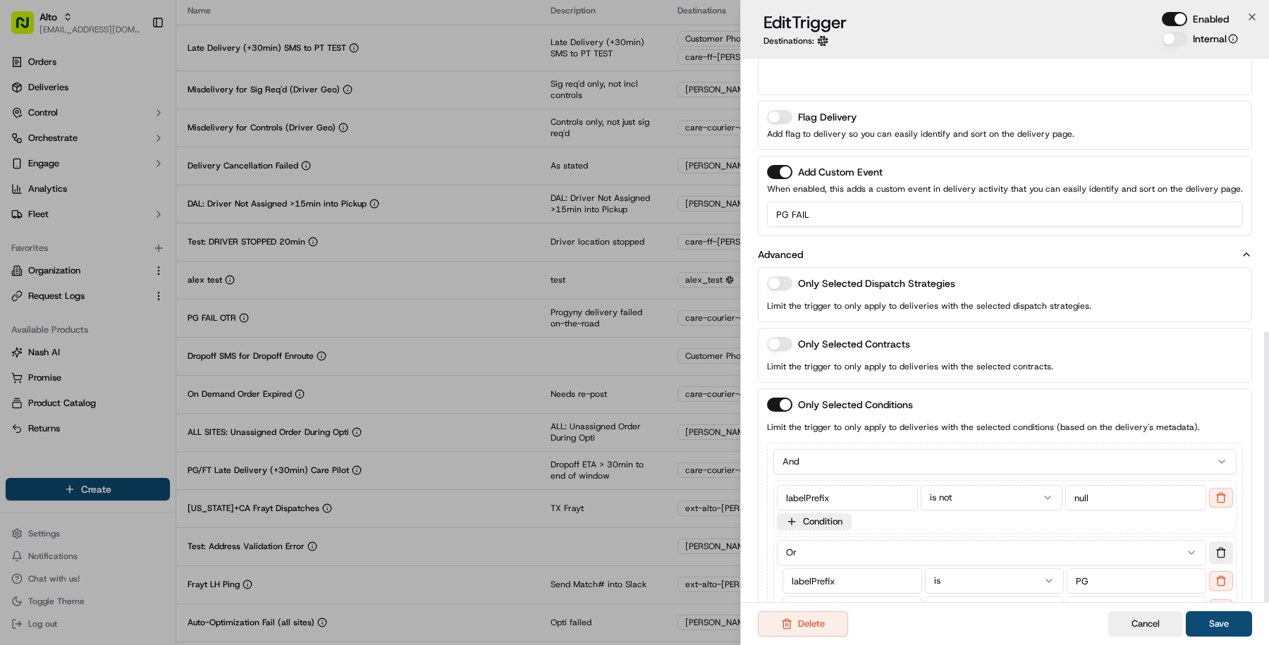
scroll to position [548, 0]
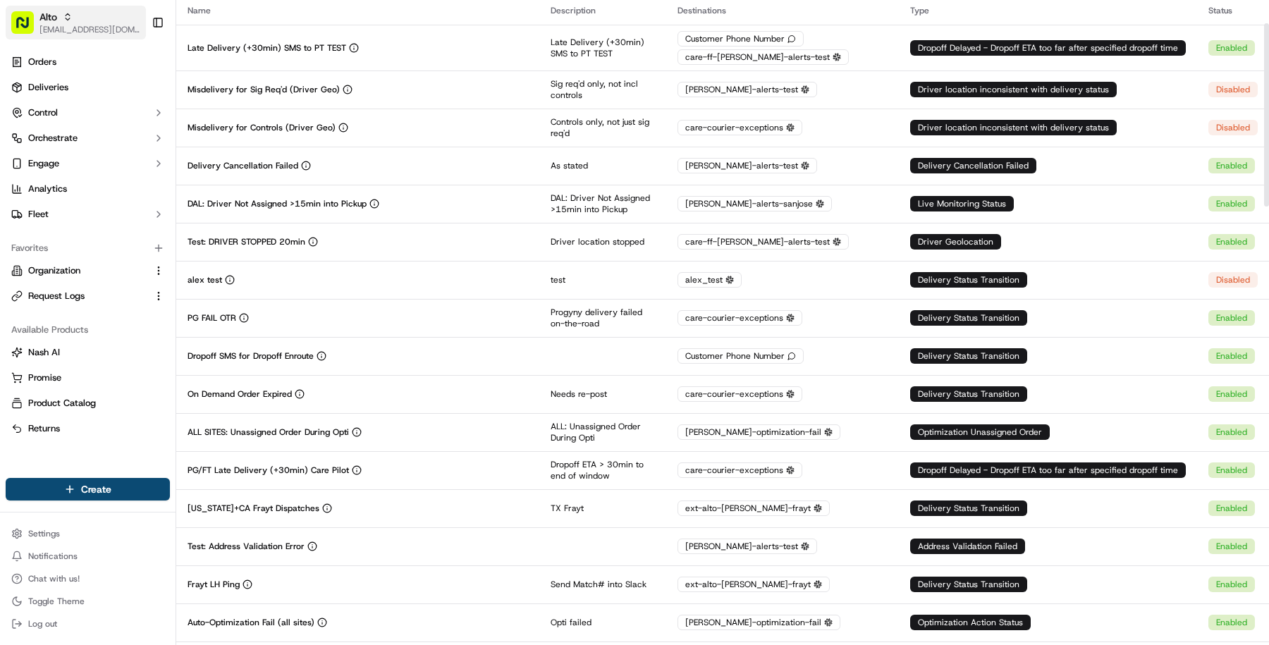
click at [75, 26] on span "[EMAIL_ADDRESS][DOMAIN_NAME]" at bounding box center [89, 29] width 101 height 11
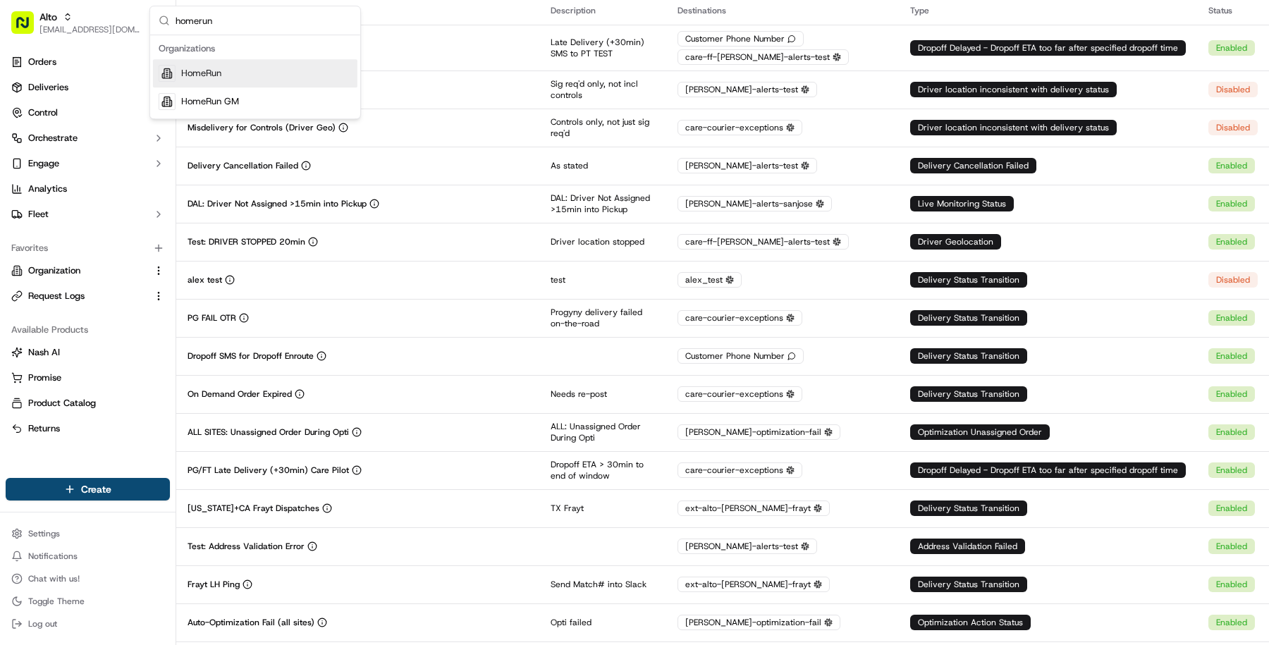
type input "homerun"
click at [219, 71] on span "HomeRun" at bounding box center [201, 73] width 40 height 13
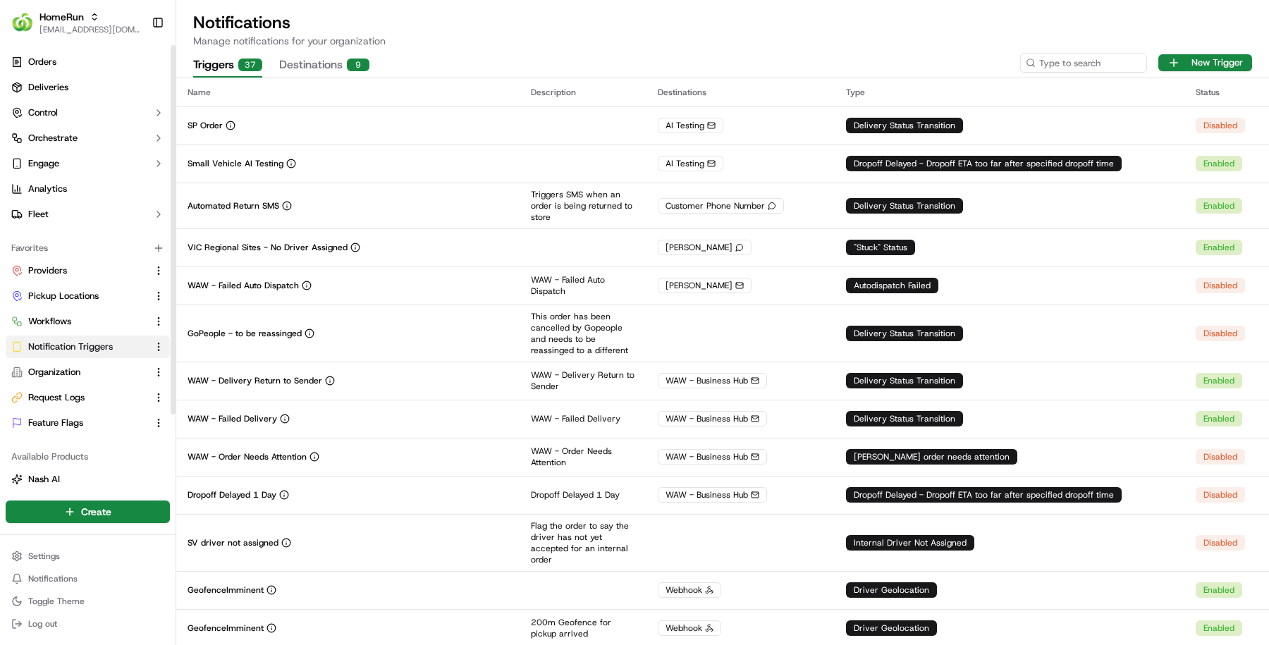
click at [109, 341] on span "Notification Triggers" at bounding box center [70, 346] width 85 height 13
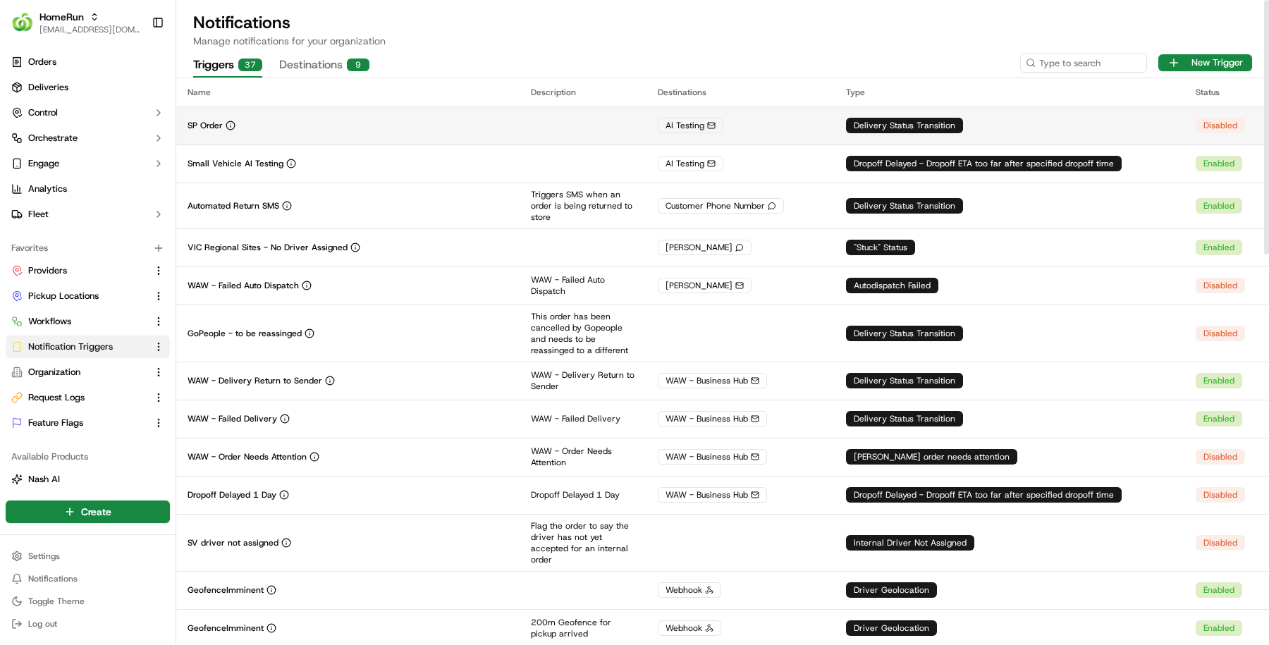
click at [366, 142] on td "SP Order" at bounding box center [347, 125] width 343 height 38
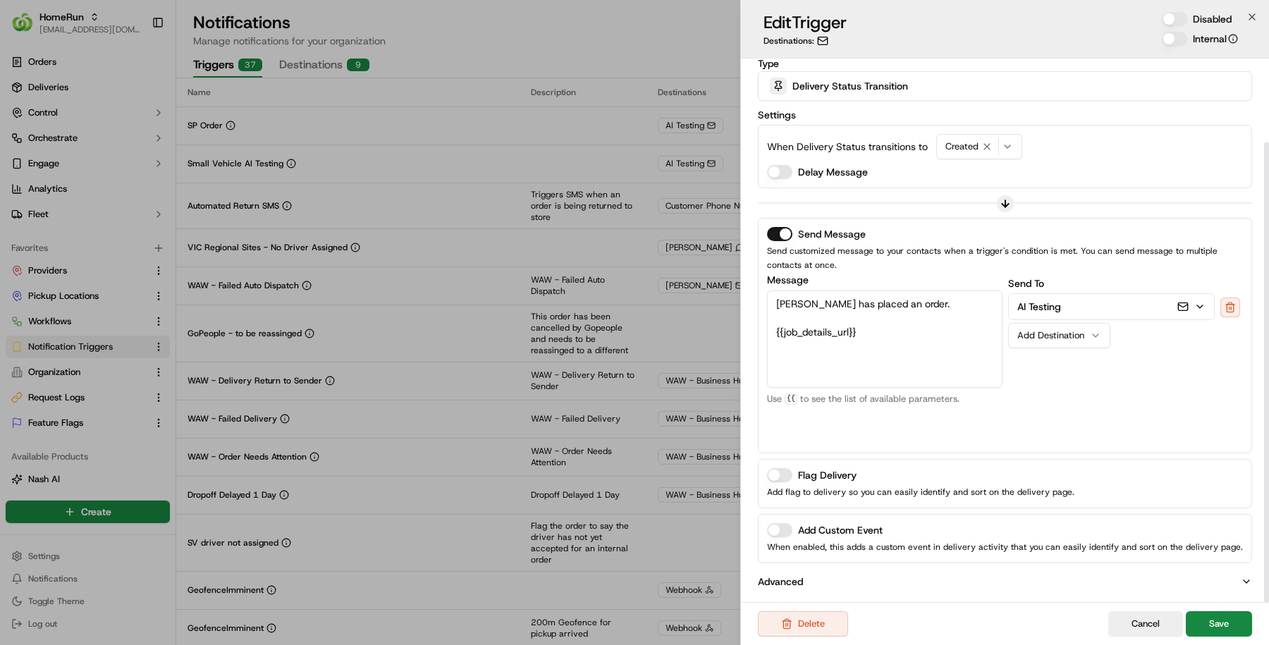
click at [896, 574] on button "Advanced" at bounding box center [1005, 581] width 494 height 14
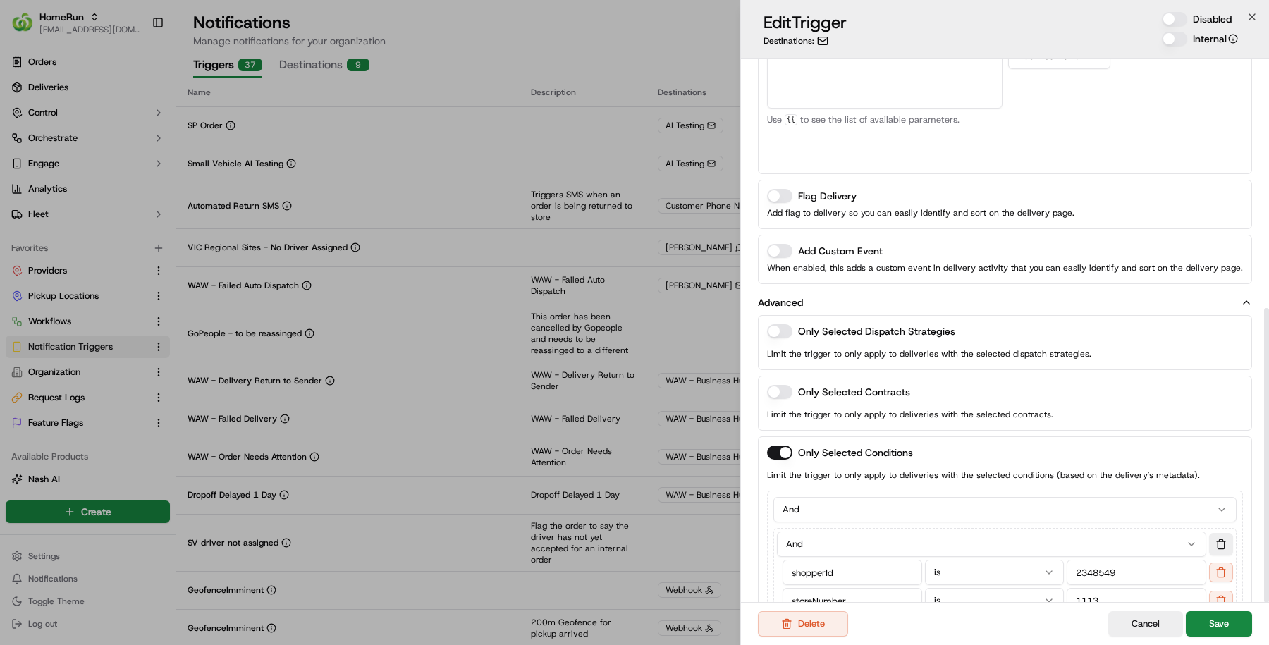
scroll to position [461, 0]
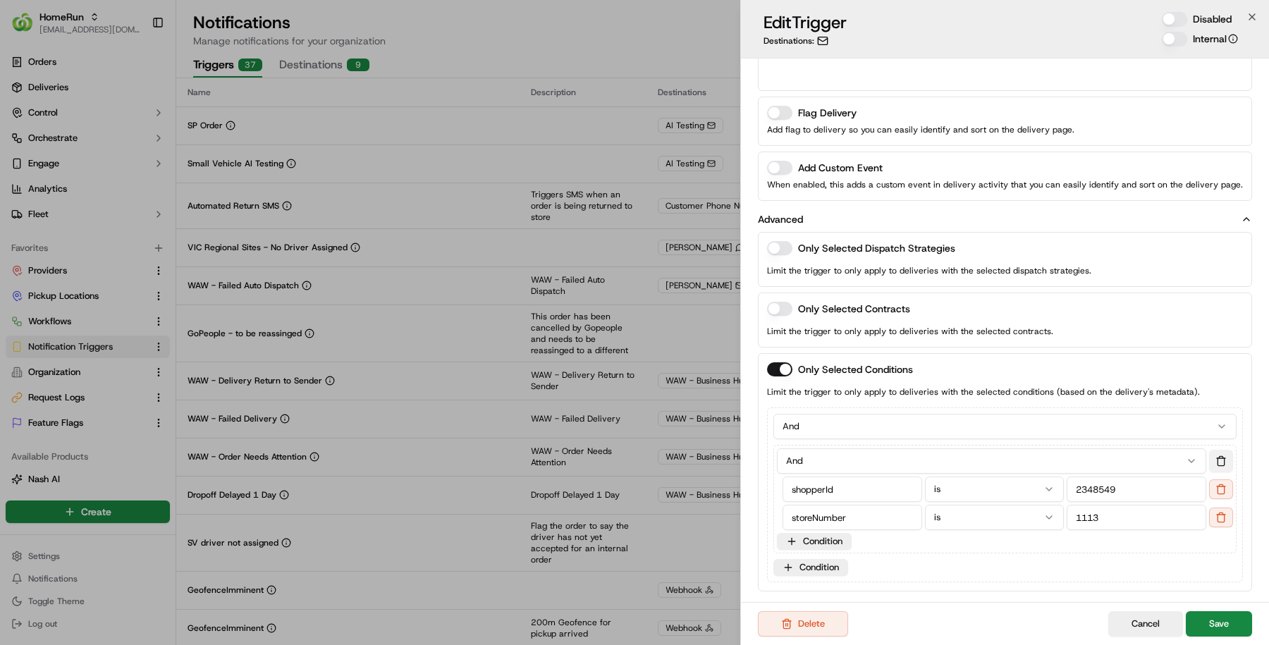
click at [1223, 459] on button at bounding box center [1221, 461] width 24 height 23
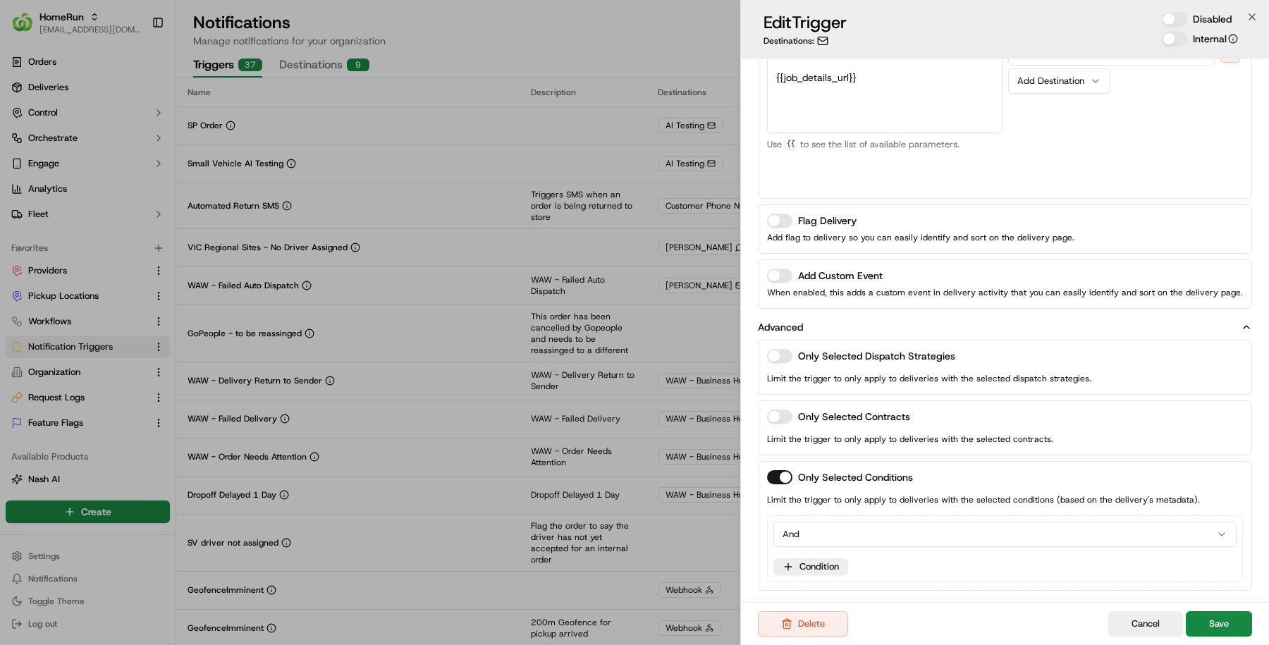
click at [1171, 538] on button "And" at bounding box center [1004, 534] width 463 height 25
click at [1150, 550] on div at bounding box center [1004, 553] width 463 height 6
click at [1121, 536] on button "Or" at bounding box center [1004, 534] width 463 height 25
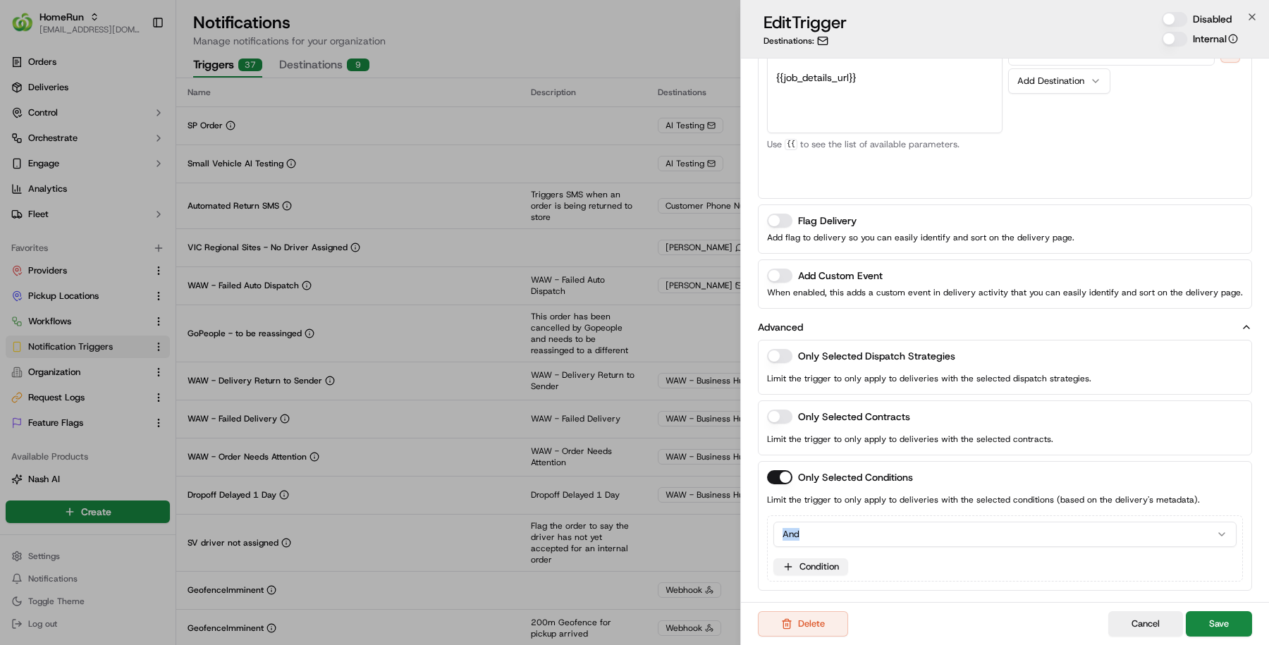
click at [798, 558] on button "Condition" at bounding box center [810, 566] width 75 height 17
click at [970, 529] on button "And" at bounding box center [1004, 534] width 463 height 25
click at [989, 502] on p "Limit the trigger to only apply to deliveries with the selected conditions (bas…" at bounding box center [1005, 500] width 476 height 14
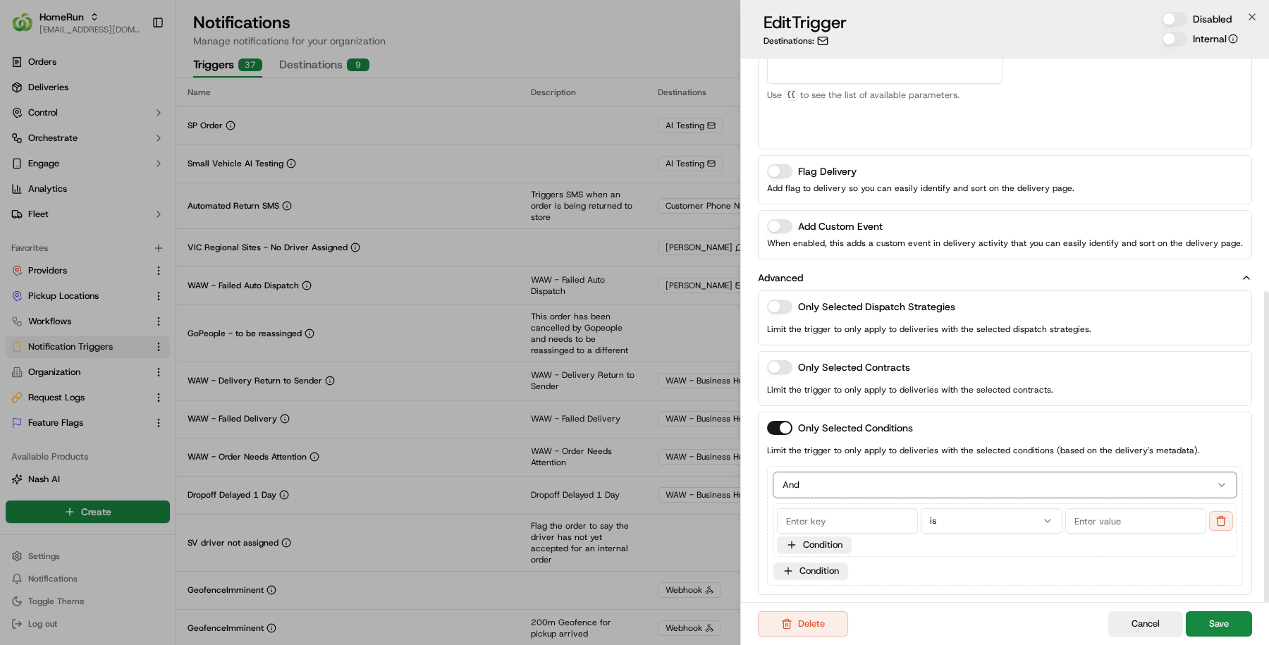
scroll to position [406, 0]
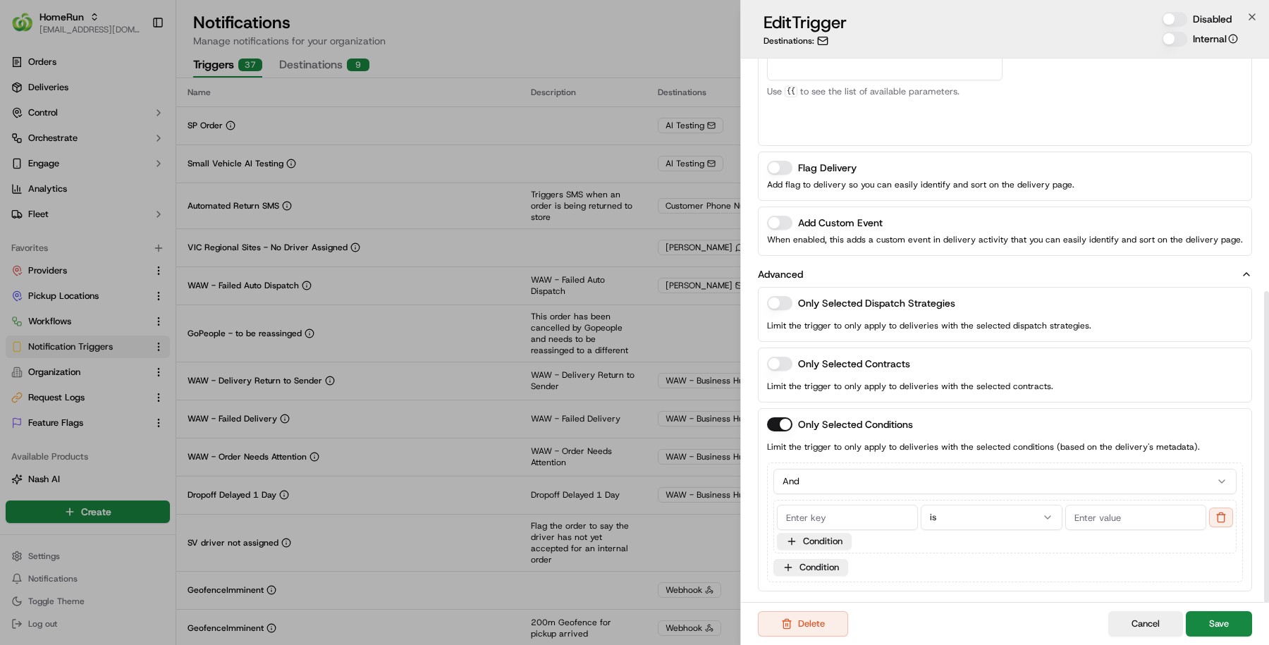
click at [879, 516] on input at bounding box center [847, 517] width 141 height 25
paste input "storeNumber"
type input "storeNumber"
click at [1137, 512] on input at bounding box center [1135, 517] width 141 height 25
paste input "2348549"
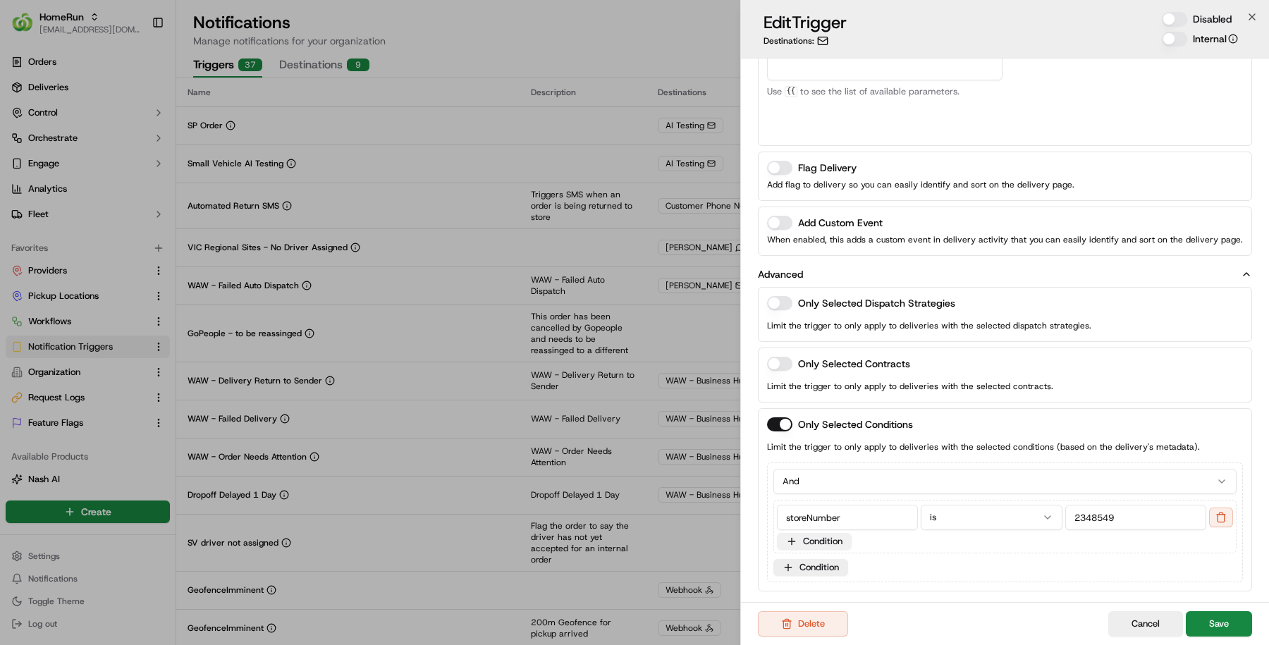
type input "2348549"
click at [812, 533] on button "Condition" at bounding box center [814, 541] width 75 height 17
click at [822, 560] on input at bounding box center [852, 572] width 140 height 25
paste input "shopperId"
type input "shopperId"
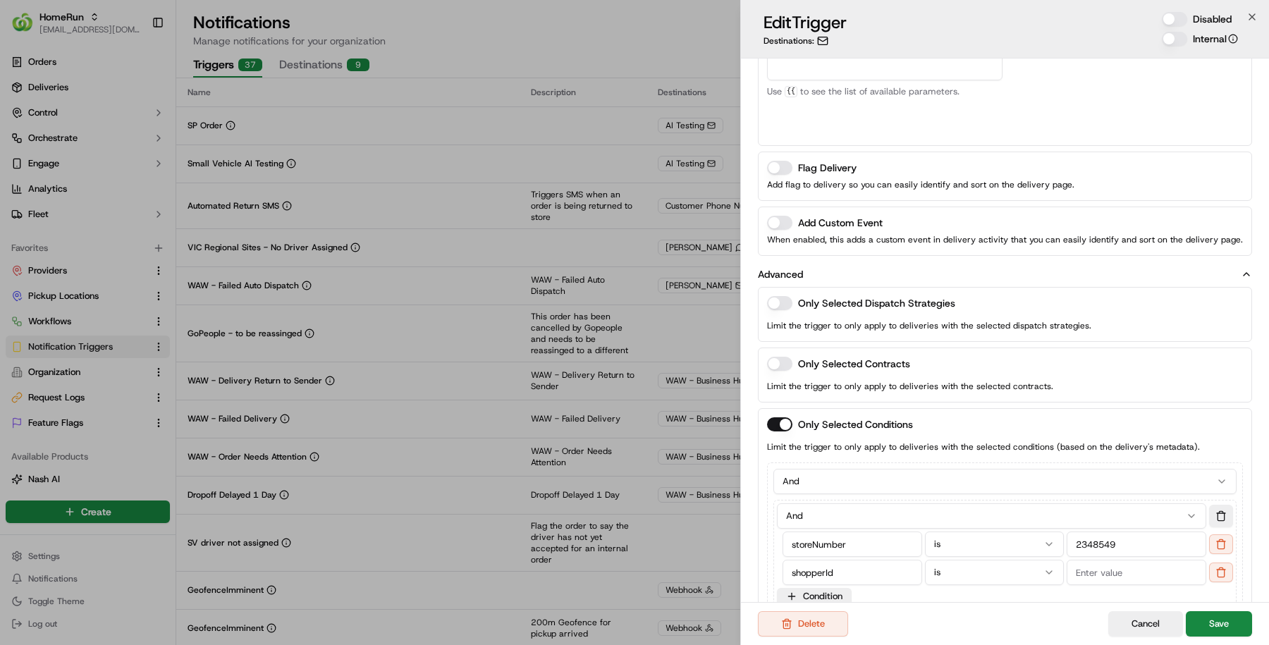
click at [1081, 572] on input at bounding box center [1136, 572] width 140 height 25
paste input "2348549"
type input "2348549"
click at [1092, 544] on input "2348549" at bounding box center [1136, 543] width 140 height 25
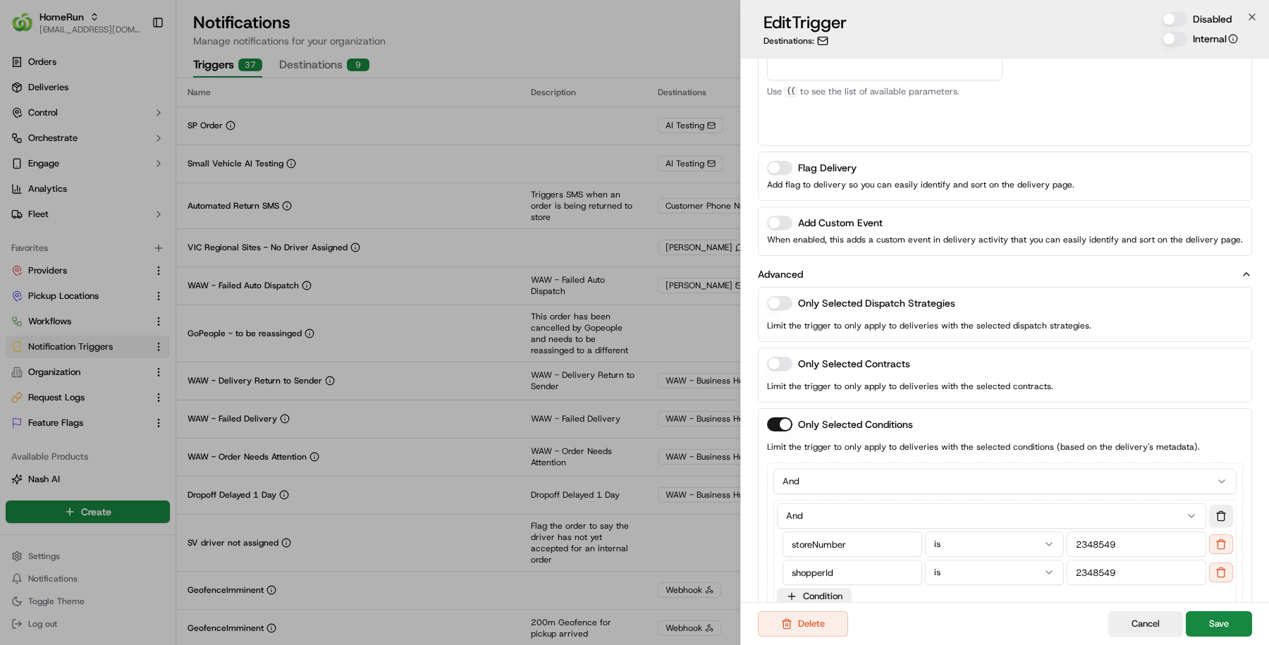
click at [1092, 544] on input "2348549" at bounding box center [1136, 543] width 140 height 25
paste input "1113"
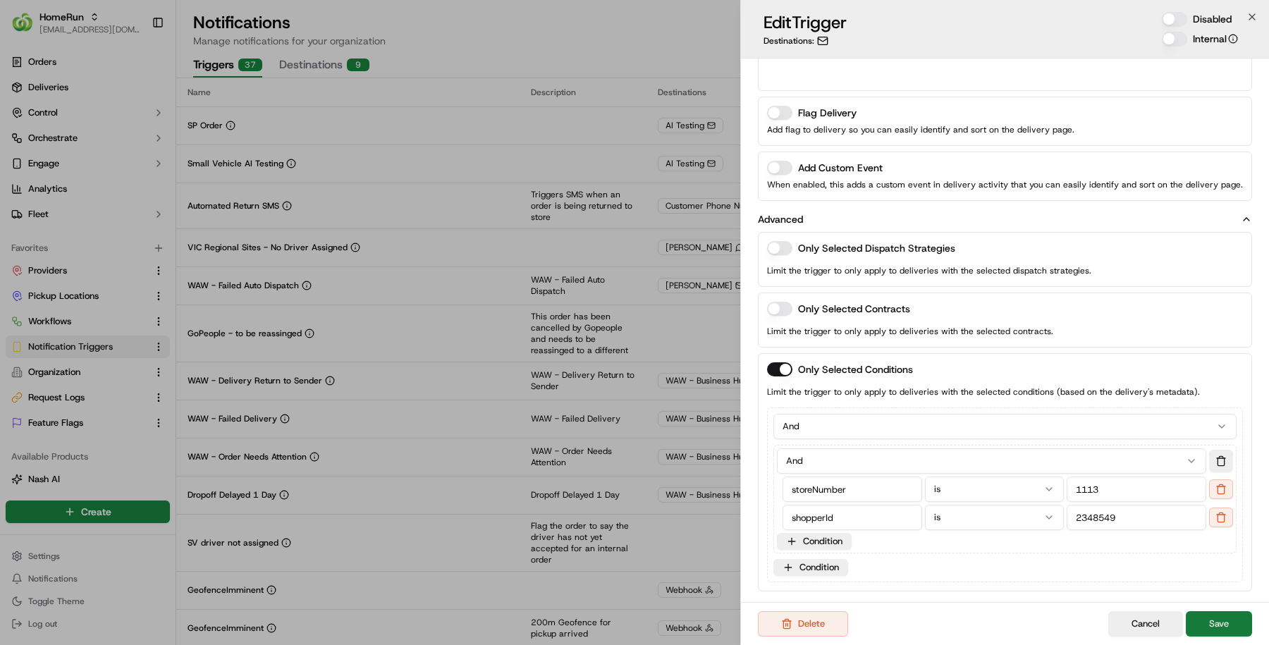
type input "1113"
click at [1227, 622] on button "Save" at bounding box center [1218, 623] width 66 height 25
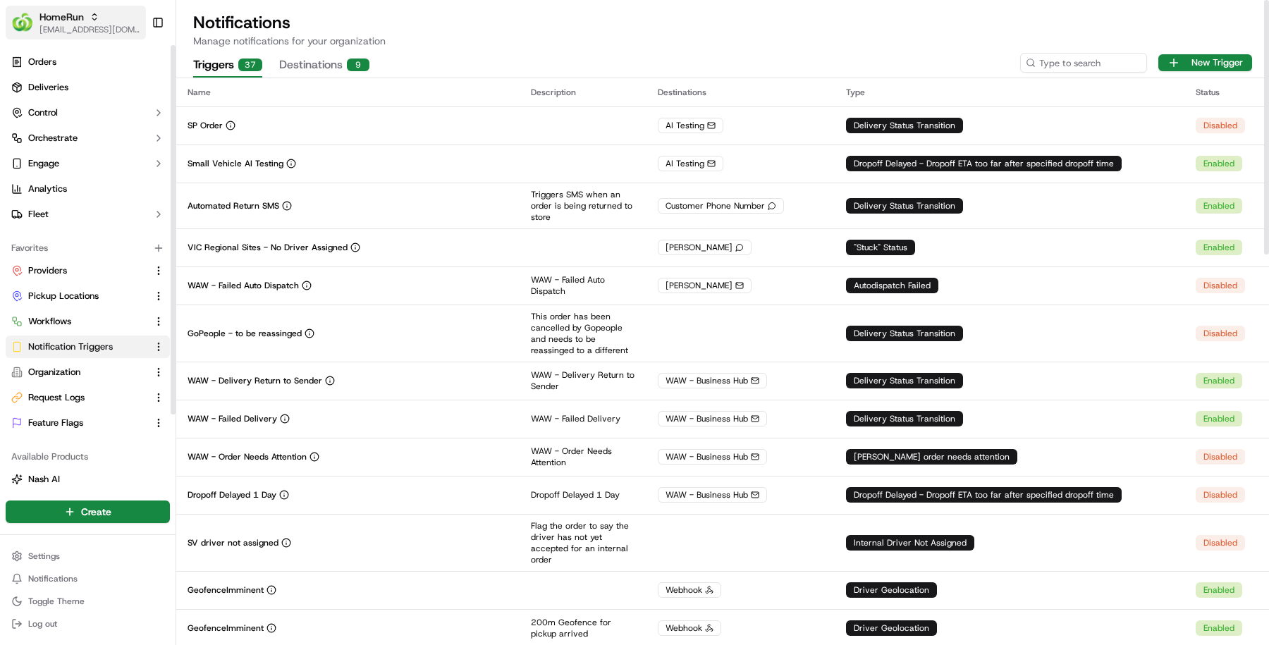
click at [106, 32] on span "[EMAIL_ADDRESS][DOMAIN_NAME]" at bounding box center [89, 29] width 101 height 11
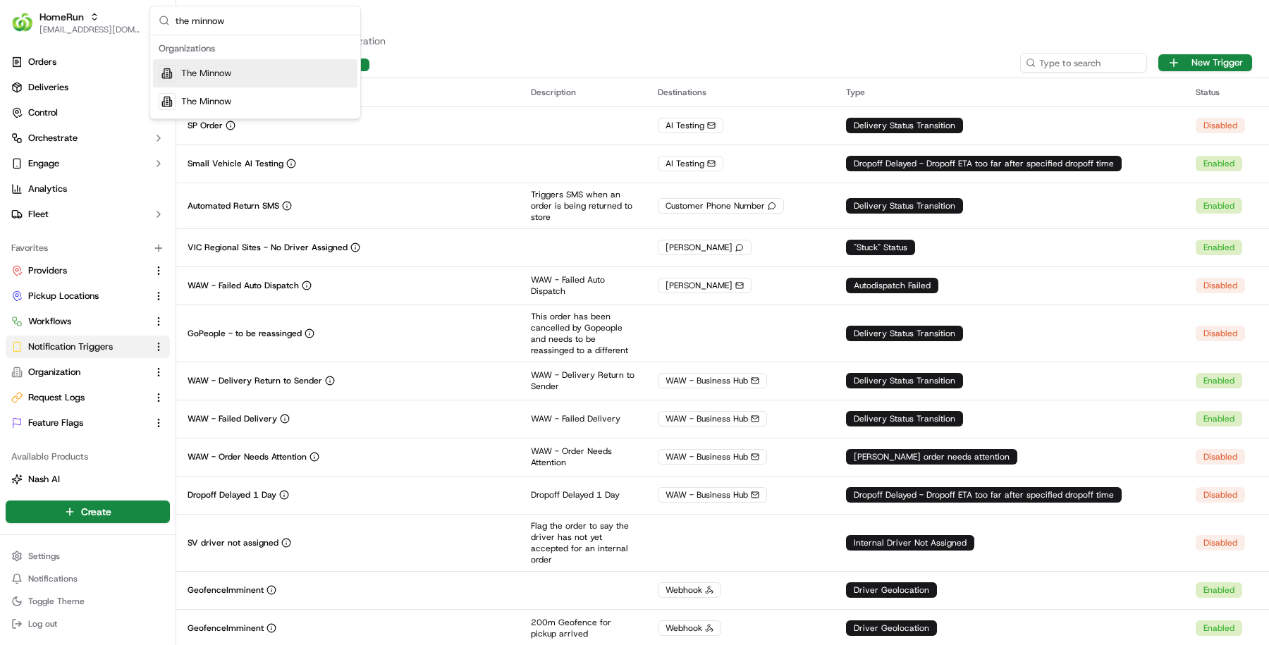
type input "the minnow"
click at [240, 73] on div "The Minnow" at bounding box center [255, 73] width 204 height 28
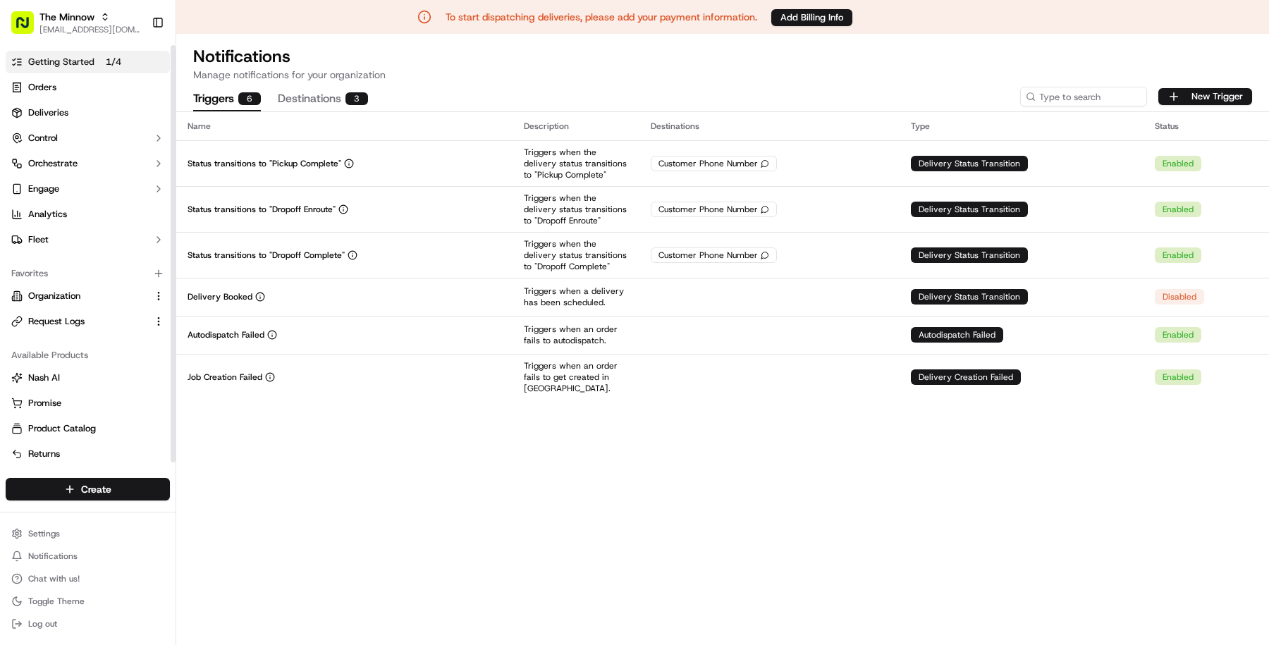
click at [110, 57] on p "1 / 4" at bounding box center [113, 62] width 27 height 16
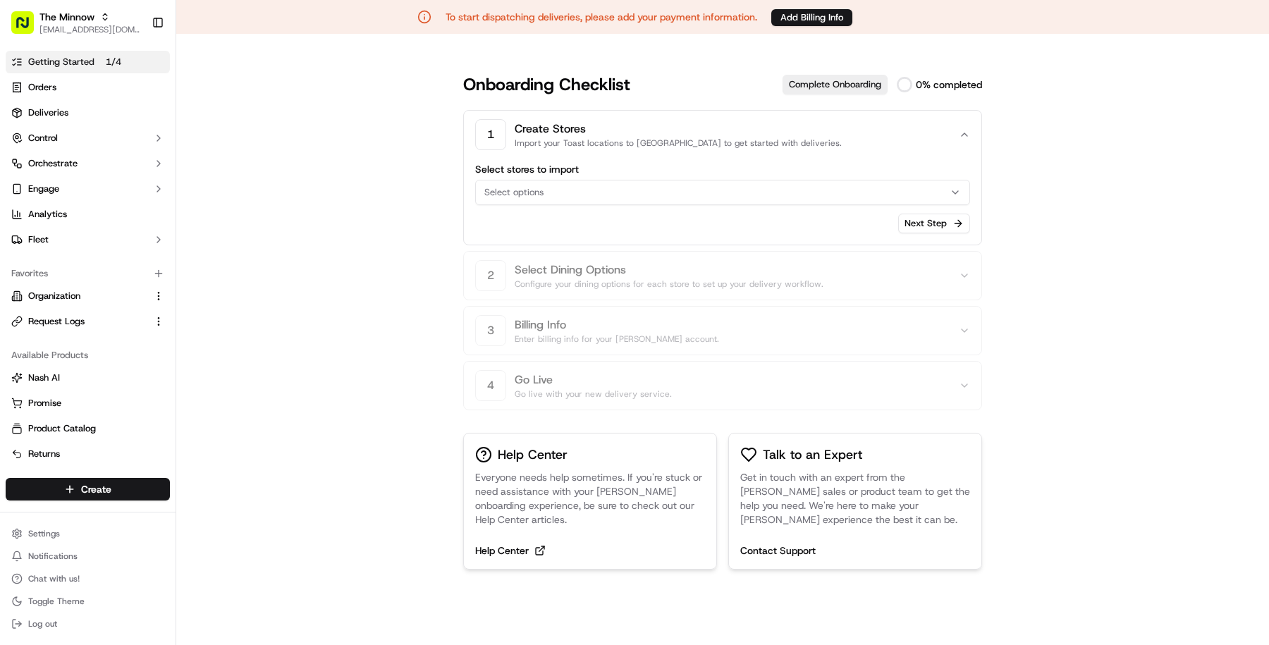
click at [585, 203] on button "Select options" at bounding box center [722, 192] width 495 height 25
click at [585, 204] on html "To start dispatching deliveries, please add your payment information. Add Billi…" at bounding box center [634, 322] width 1269 height 645
click at [68, 298] on span "Organization" at bounding box center [54, 296] width 52 height 13
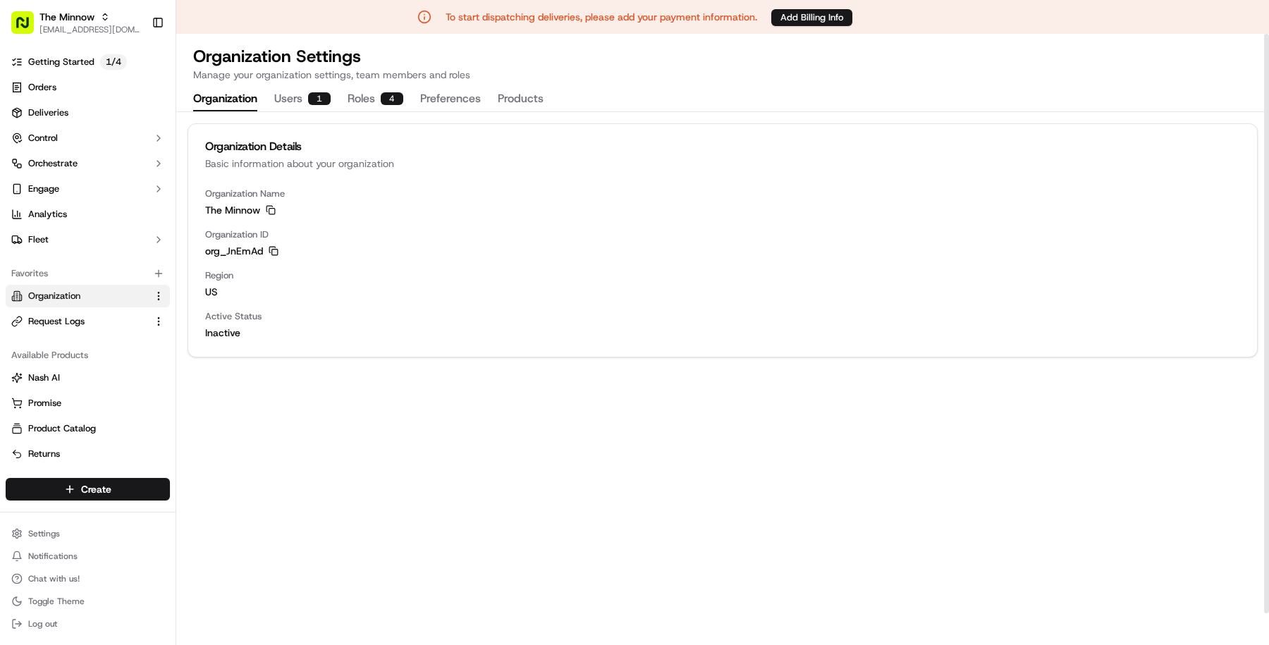
click at [273, 254] on rect "button" at bounding box center [275, 252] width 6 height 6
click at [123, 64] on p "1 / 4" at bounding box center [113, 62] width 27 height 16
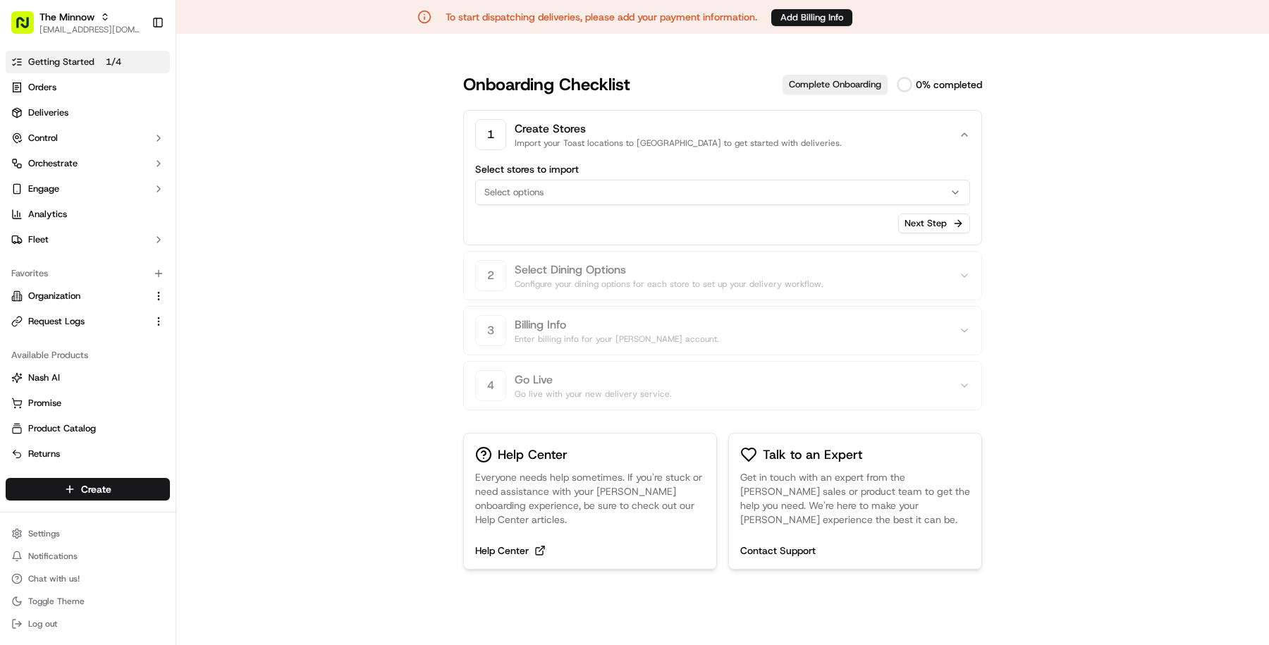
click at [601, 188] on div "Select options" at bounding box center [723, 192] width 488 height 13
click at [782, 240] on html "To start dispatching deliveries, please add your payment information. Add Billi…" at bounding box center [634, 322] width 1269 height 645
click at [101, 31] on span "[EMAIL_ADDRESS][DOMAIN_NAME]" at bounding box center [89, 29] width 101 height 11
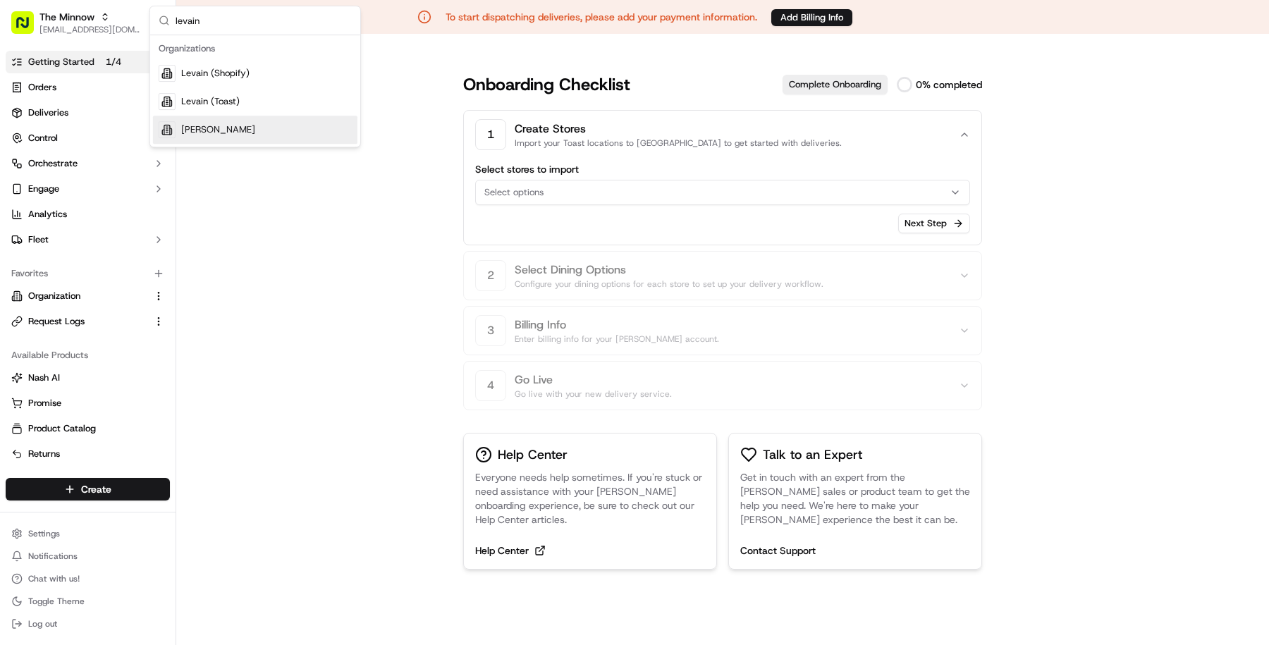
type input "levain"
click at [233, 119] on div "[PERSON_NAME]" at bounding box center [255, 130] width 204 height 28
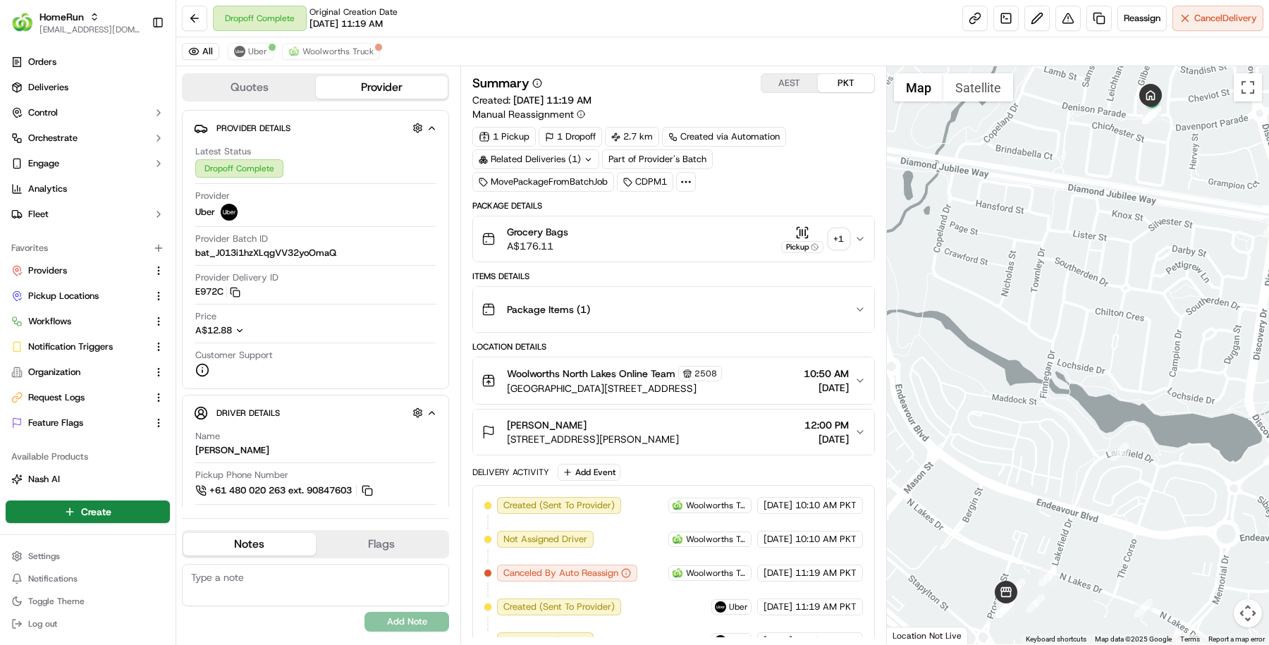
click at [333, 40] on div "All Uber Woolworths Truck" at bounding box center [722, 51] width 1092 height 29
click at [341, 49] on span "Woolworths Truck" at bounding box center [337, 51] width 71 height 11
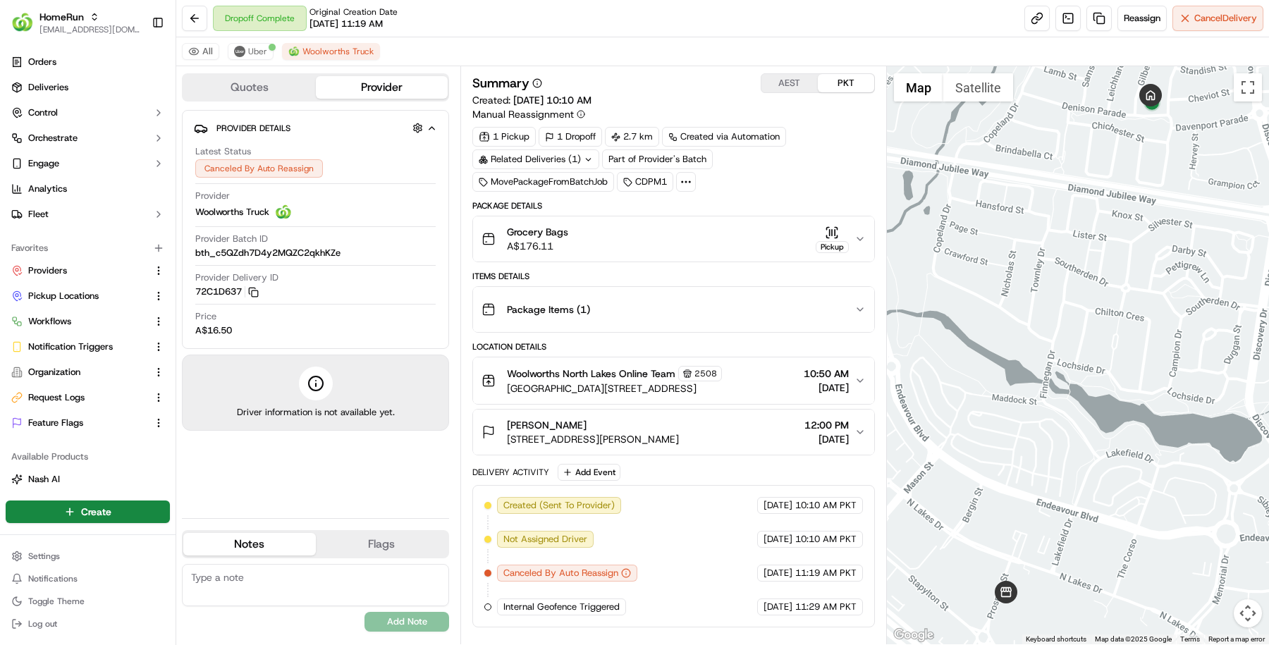
click at [682, 179] on icon at bounding box center [685, 181] width 13 height 13
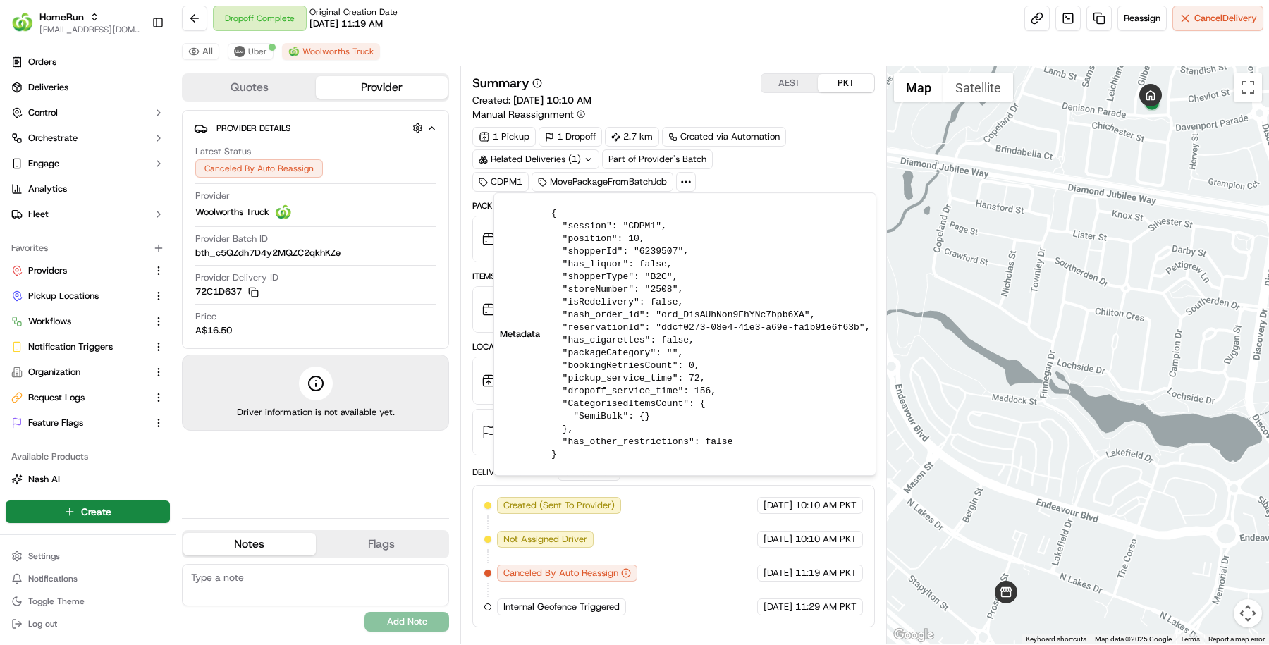
click at [603, 290] on pre "{ "session": "CDPM1", "position": 10, "shopperId": "6239507", "has_liquor": fal…" at bounding box center [710, 334] width 319 height 254
copy pre "storeNumber"
click at [696, 37] on div "All Uber Woolworths Truck" at bounding box center [722, 51] width 1092 height 29
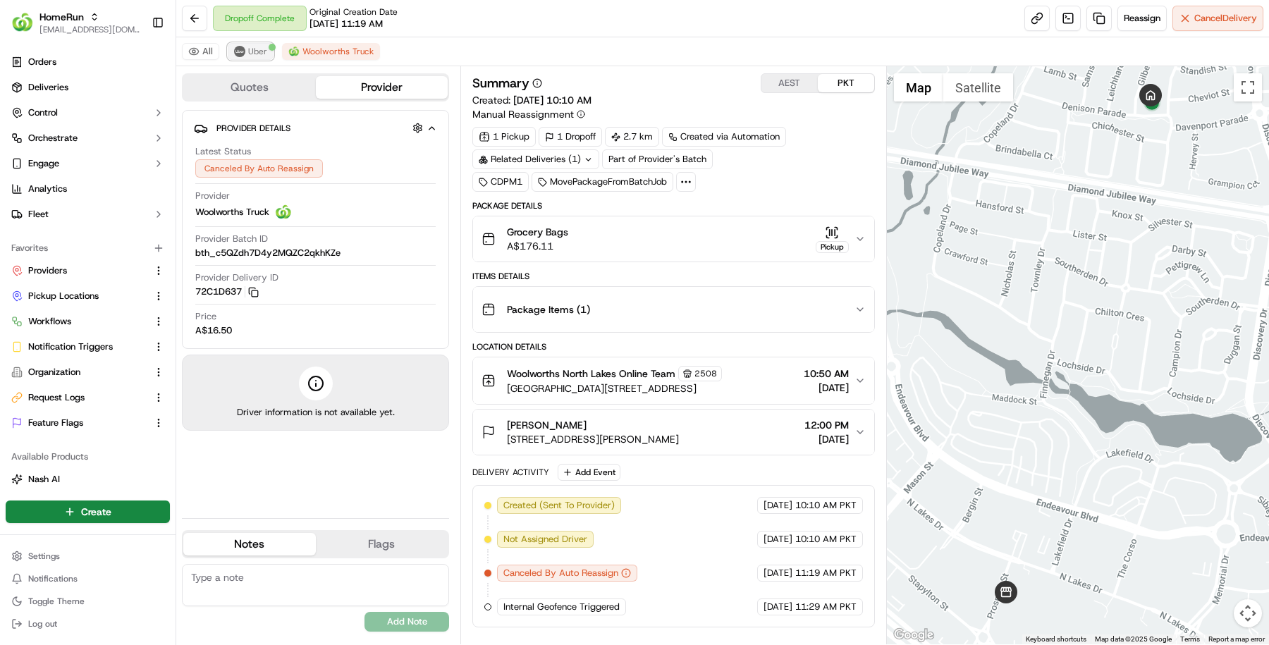
click at [262, 49] on span "Uber" at bounding box center [257, 51] width 19 height 11
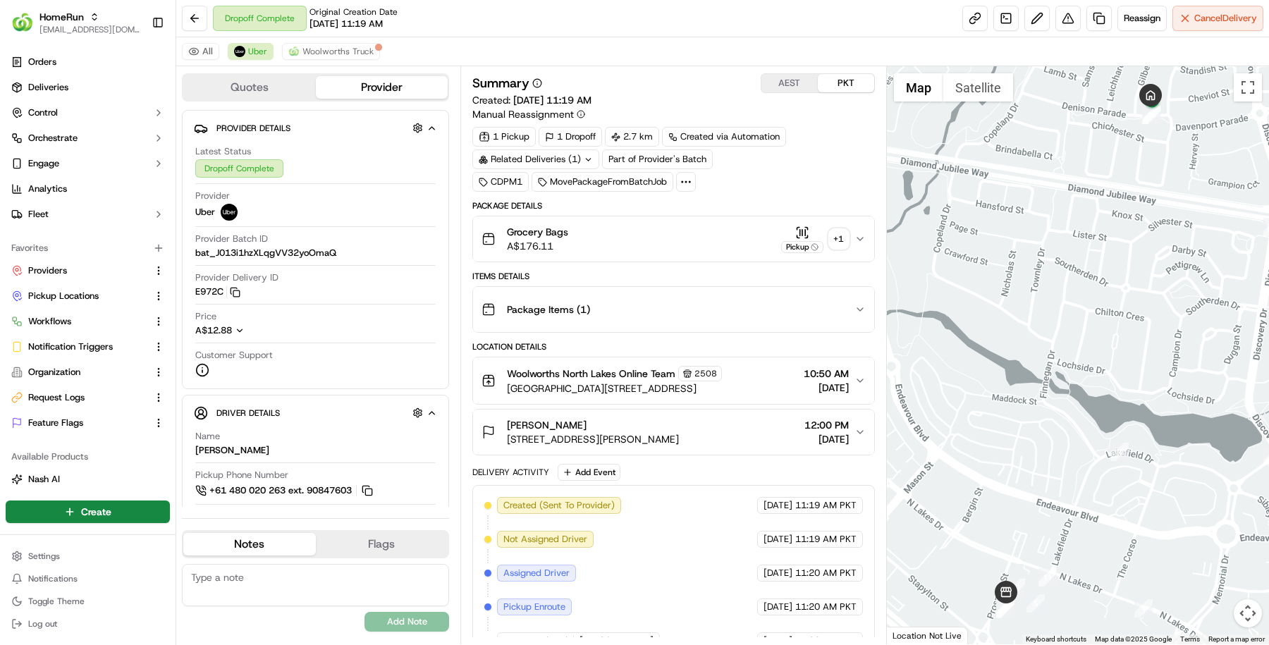
click at [689, 177] on icon at bounding box center [685, 181] width 13 height 13
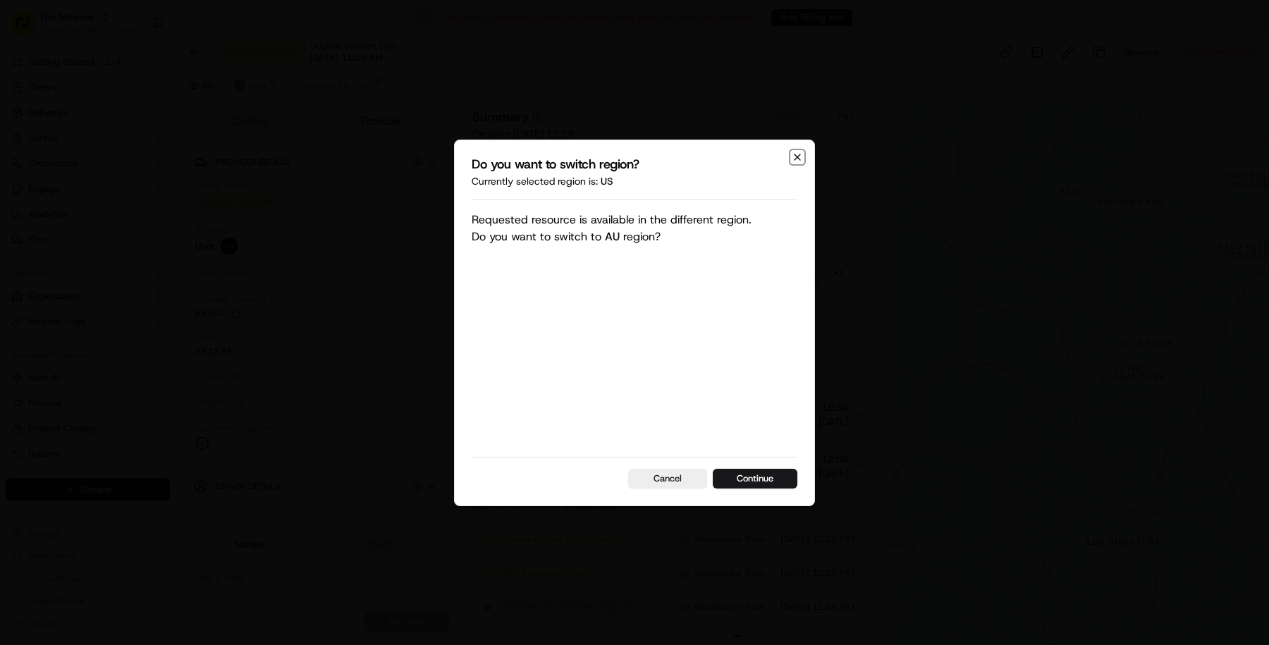
click at [794, 152] on icon "button" at bounding box center [796, 157] width 11 height 11
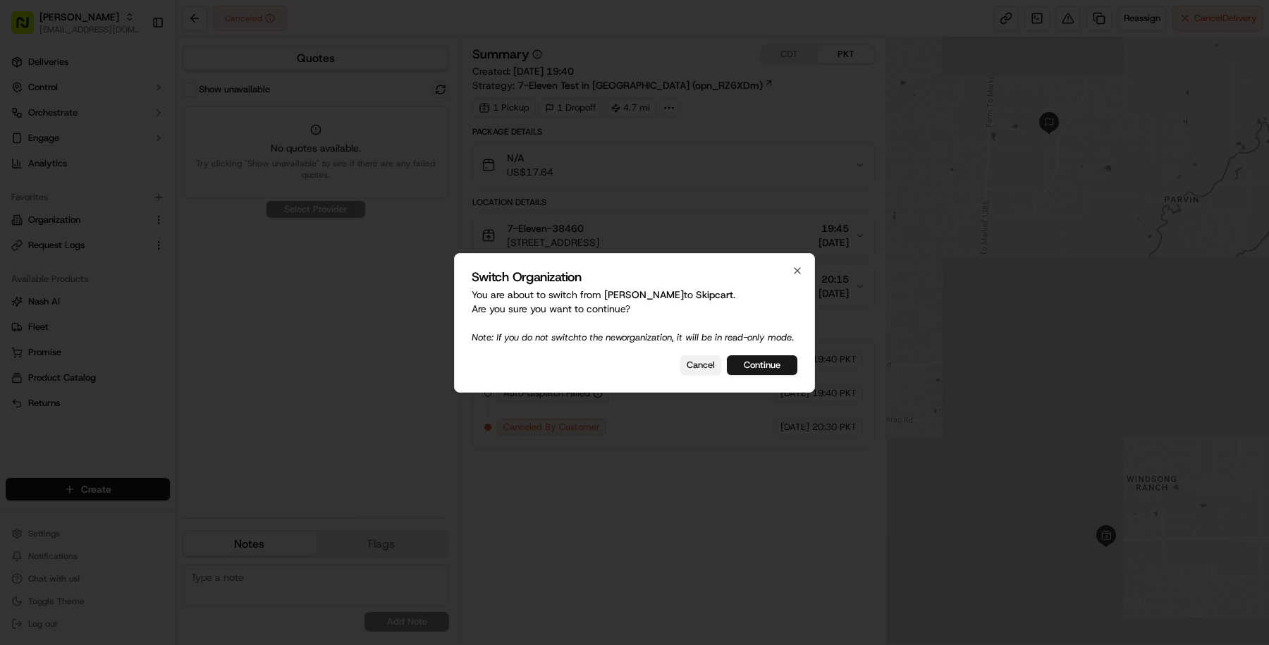
click at [691, 375] on button "Cancel" at bounding box center [700, 365] width 41 height 20
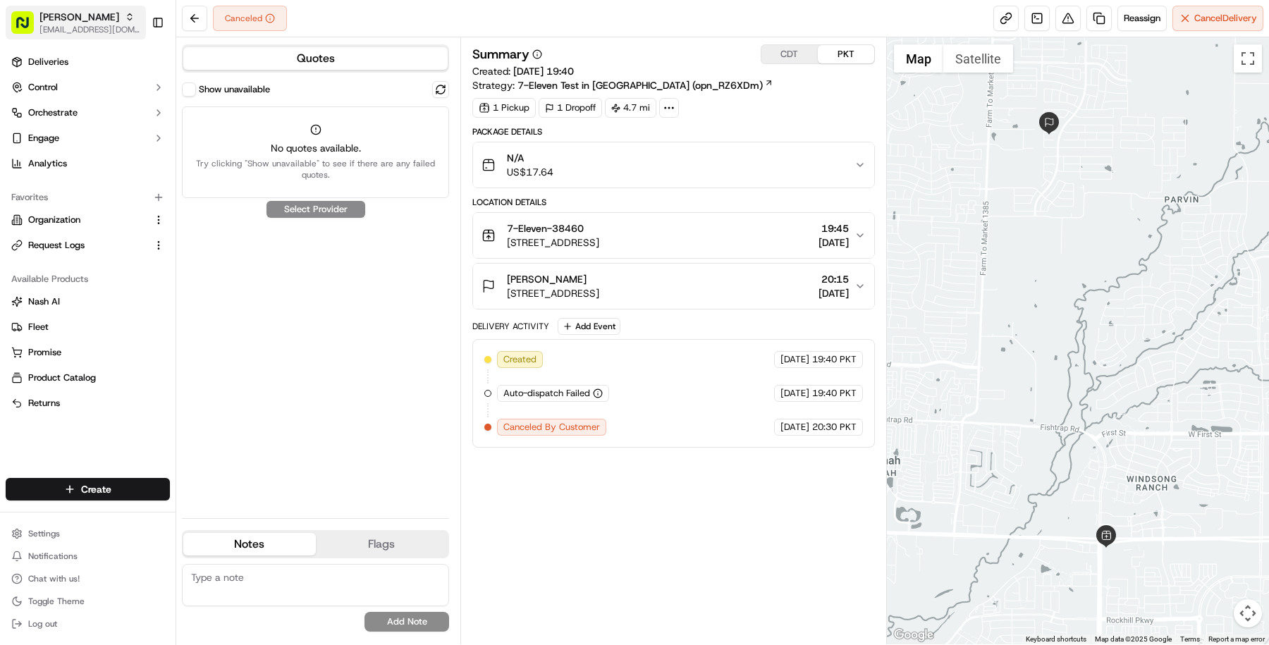
click at [82, 10] on span "[PERSON_NAME]" at bounding box center [79, 17] width 80 height 14
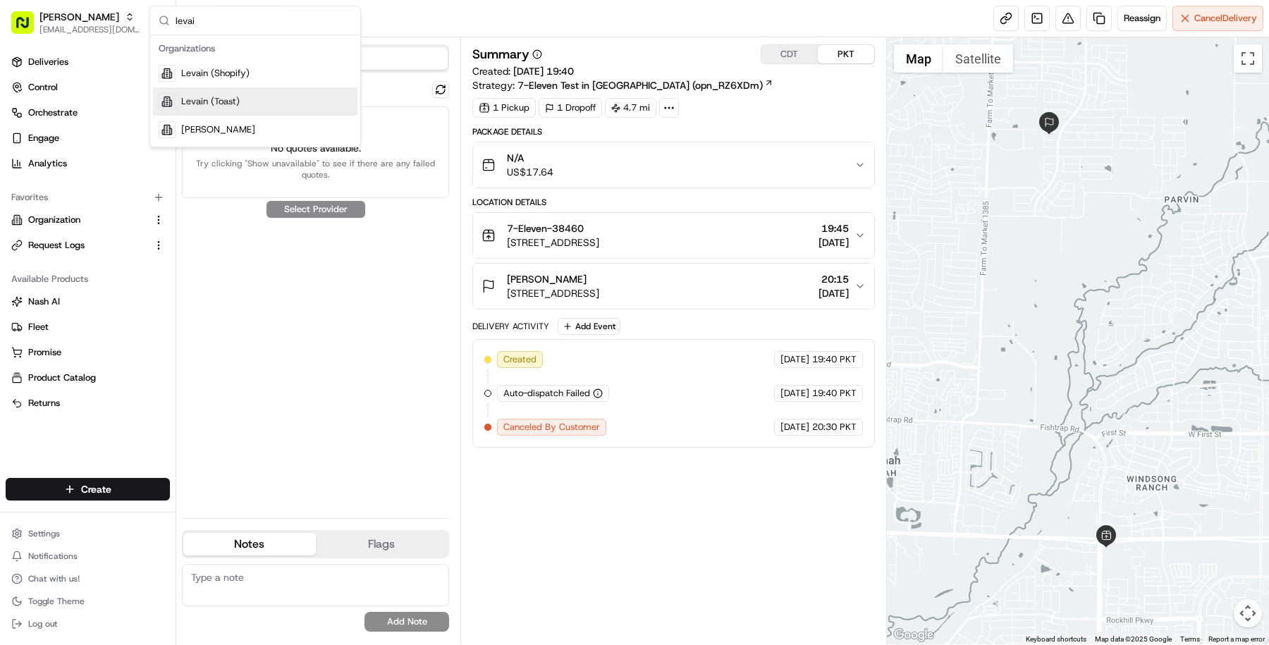
type input "levai"
click at [286, 92] on div "Levain (Toast)" at bounding box center [255, 101] width 204 height 28
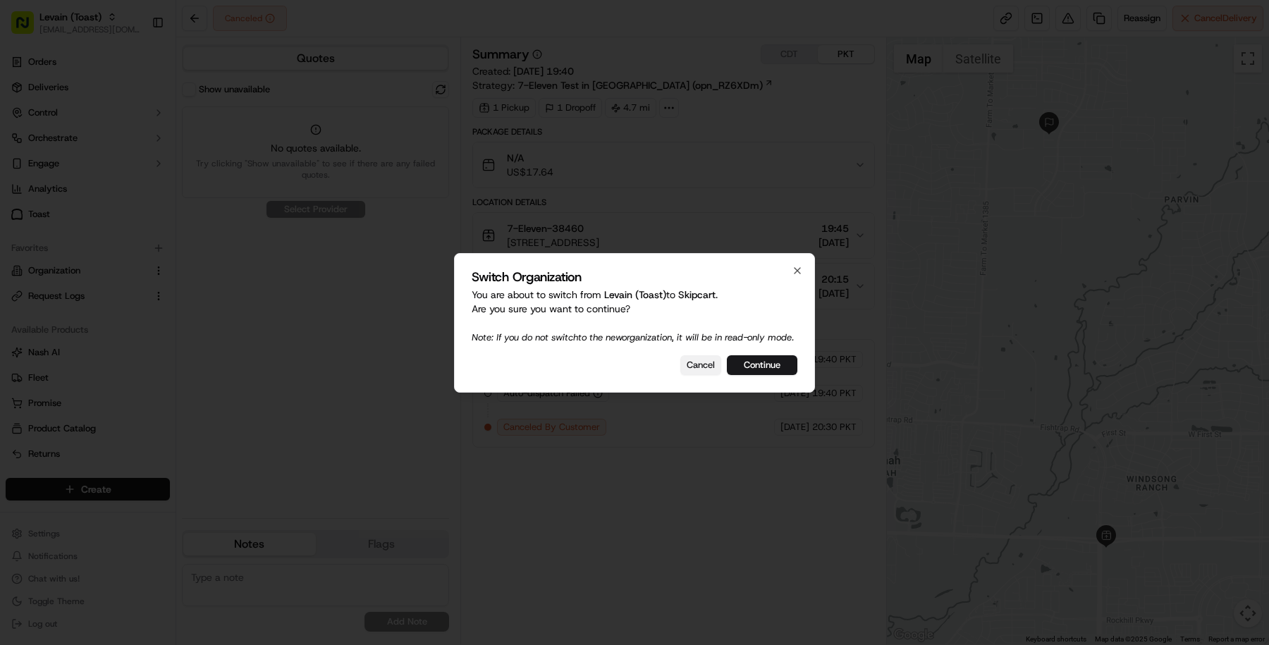
click at [702, 369] on button "Cancel" at bounding box center [700, 365] width 41 height 20
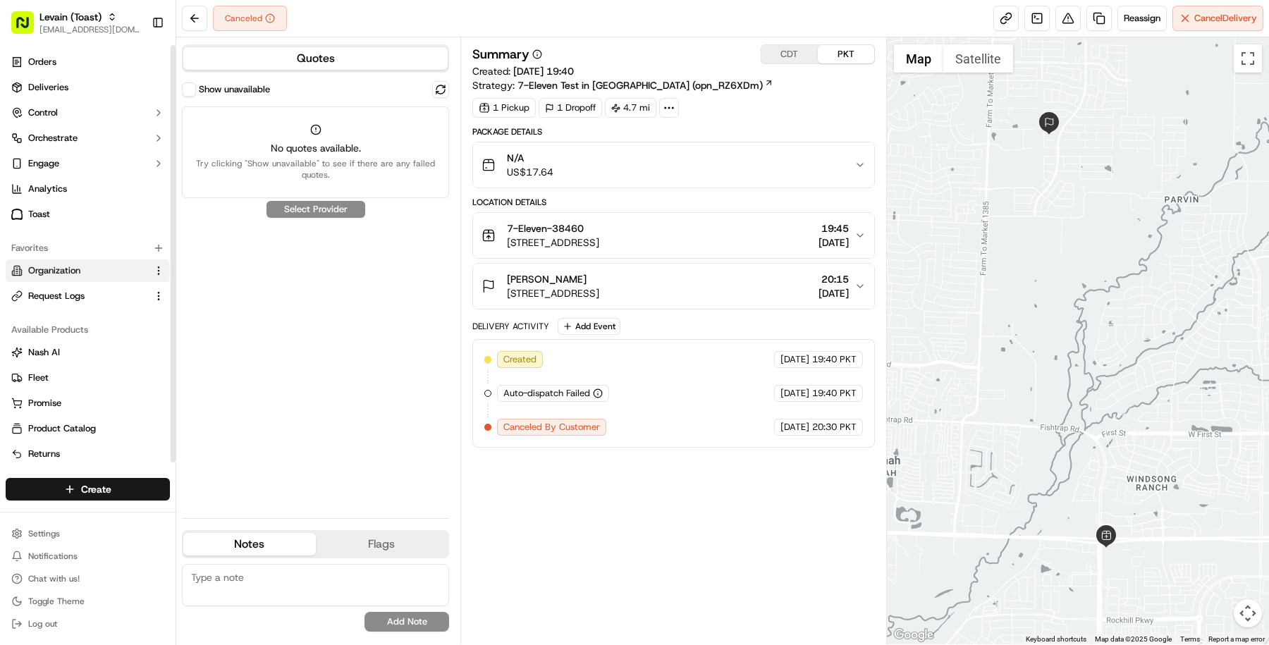
click at [90, 277] on button "Organization" at bounding box center [88, 270] width 164 height 23
click at [80, 266] on span "Organization" at bounding box center [54, 270] width 52 height 13
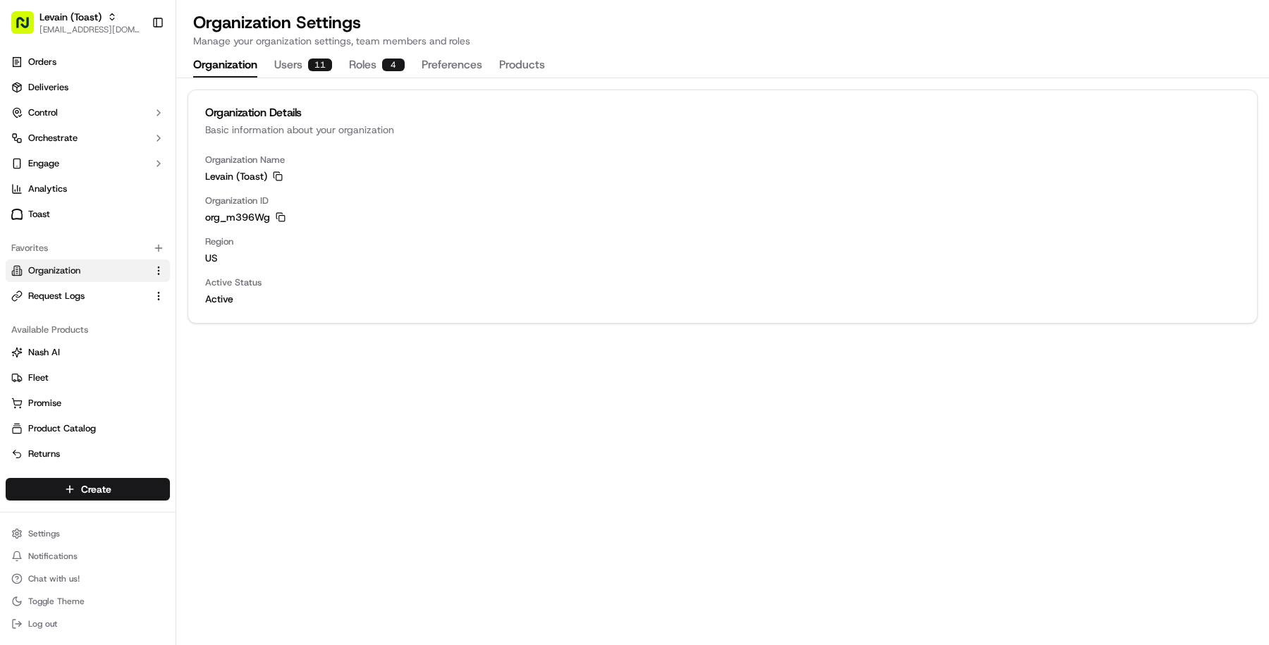
click at [283, 211] on div "org_m396Wg Copy org_m396Wg" at bounding box center [722, 217] width 1035 height 14
click at [282, 216] on rect "button" at bounding box center [282, 219] width 6 height 6
